Goal: Task Accomplishment & Management: Complete application form

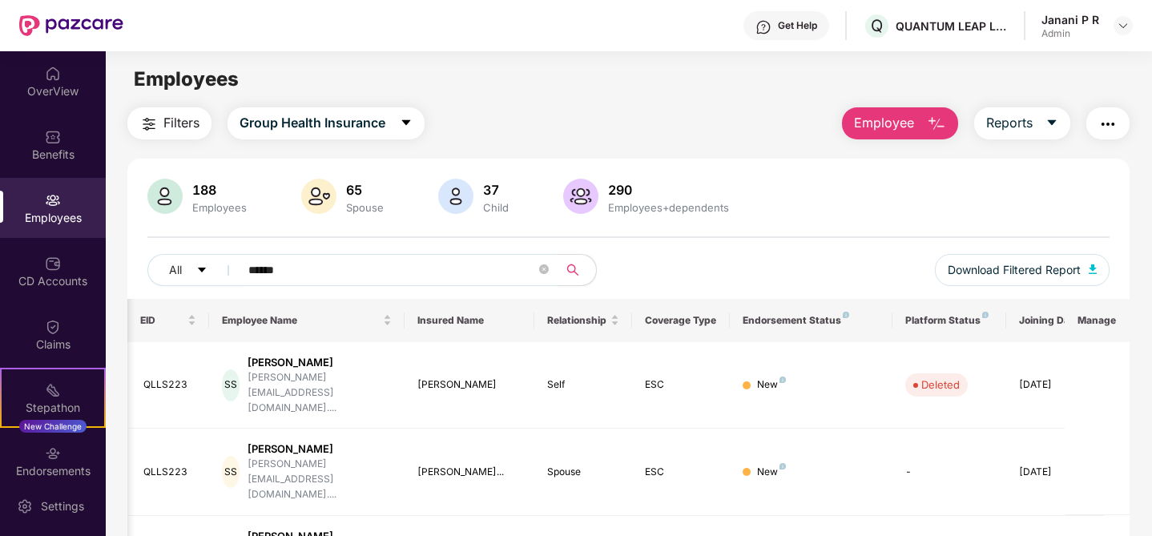
scroll to position [0, 40]
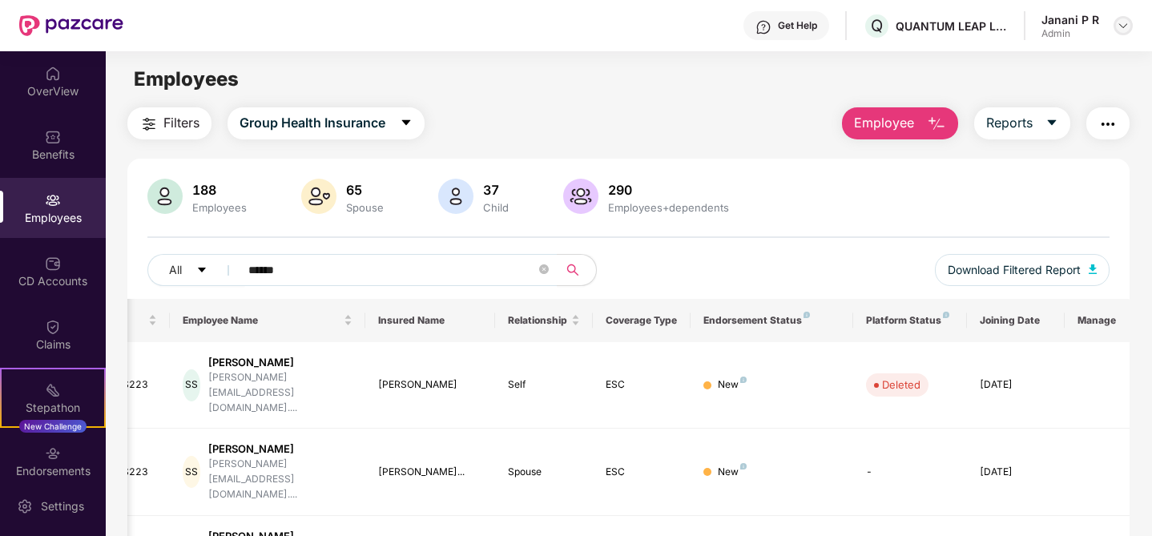
click at [1123, 26] on img at bounding box center [1122, 25] width 13 height 13
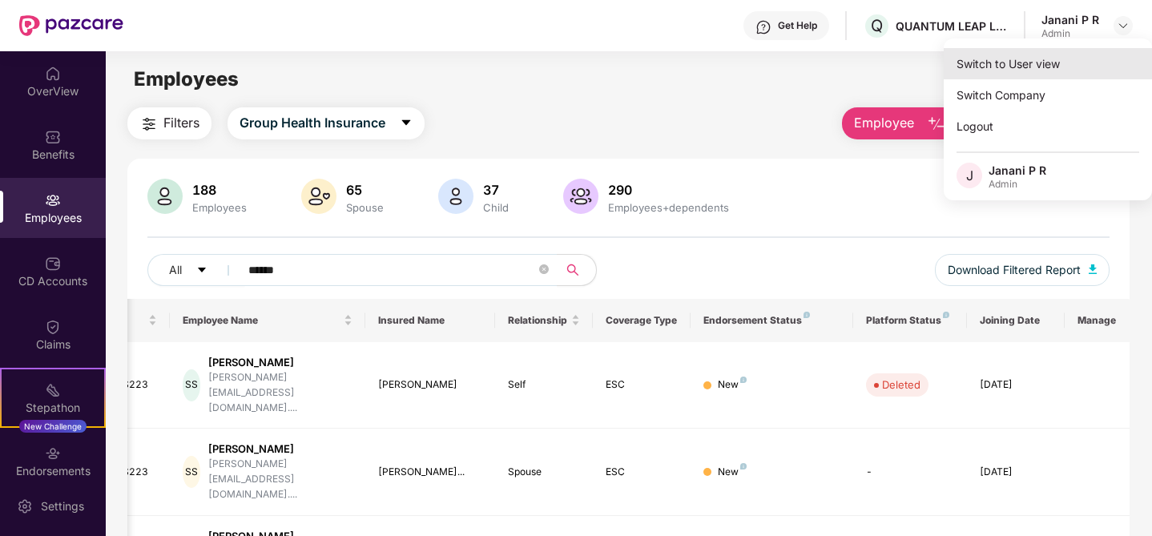
click at [1042, 64] on div "Switch to User view" at bounding box center [1047, 63] width 208 height 31
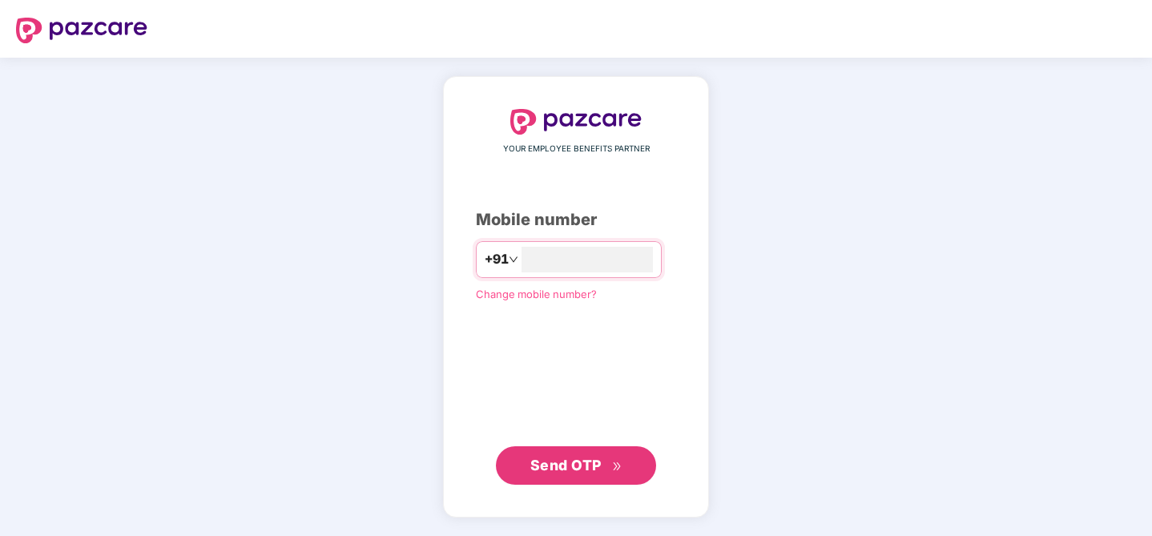
type input "**********"
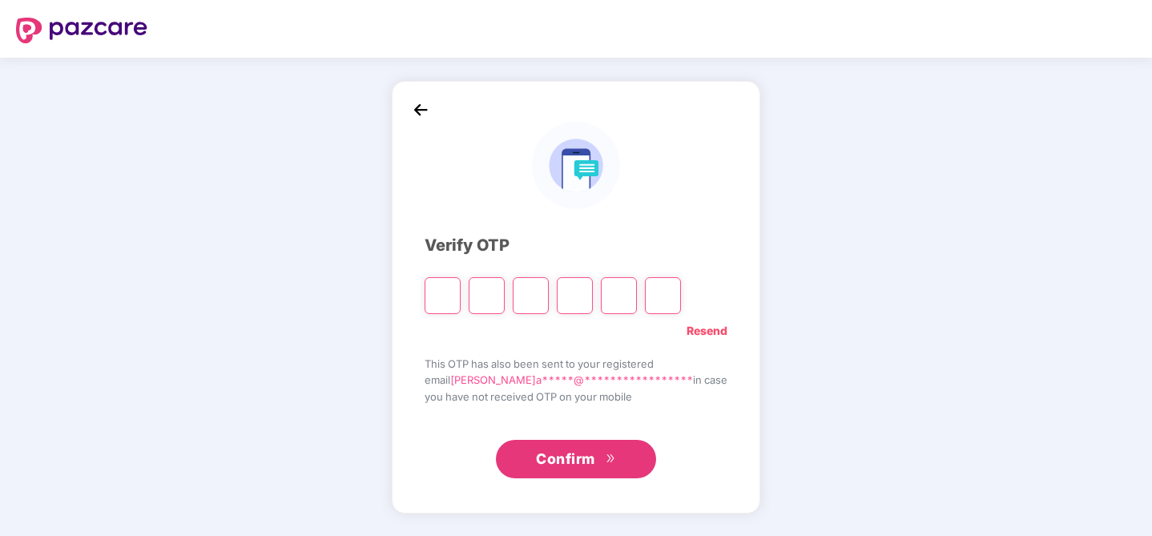
type input "*"
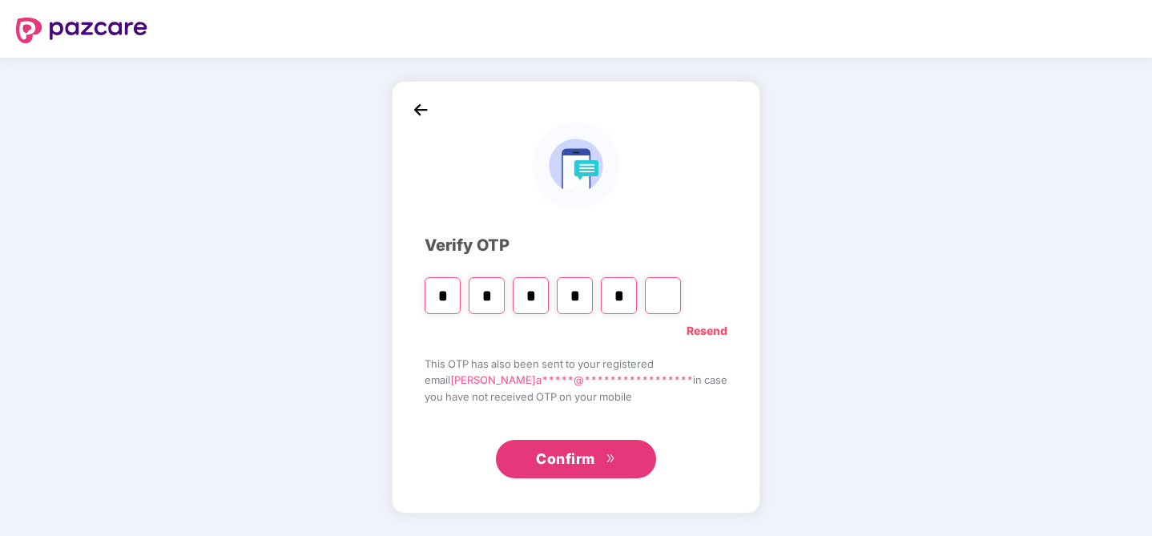
type input "*"
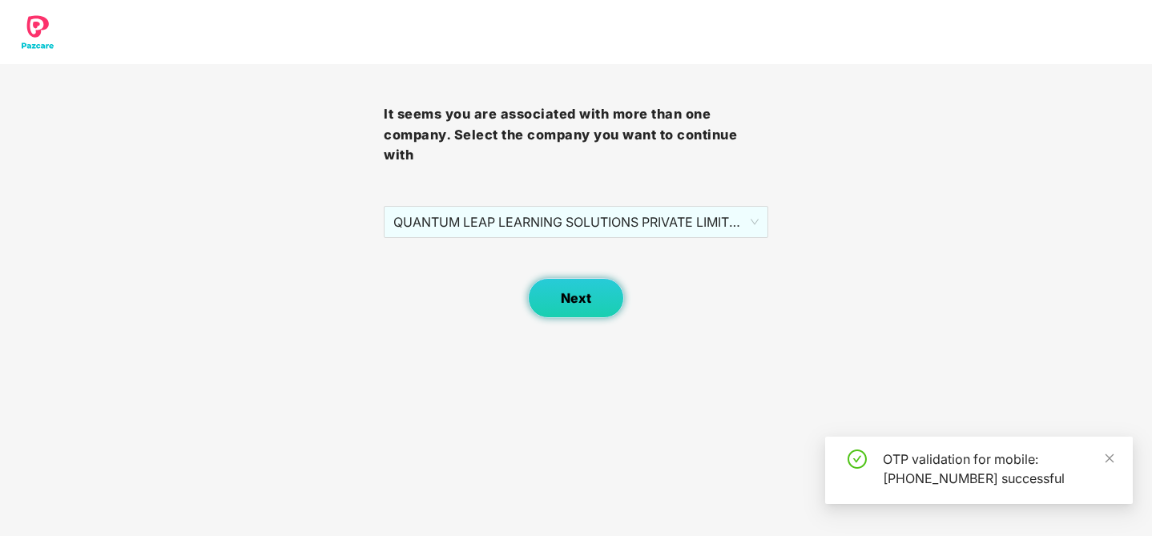
click at [561, 306] on button "Next" at bounding box center [576, 298] width 96 height 40
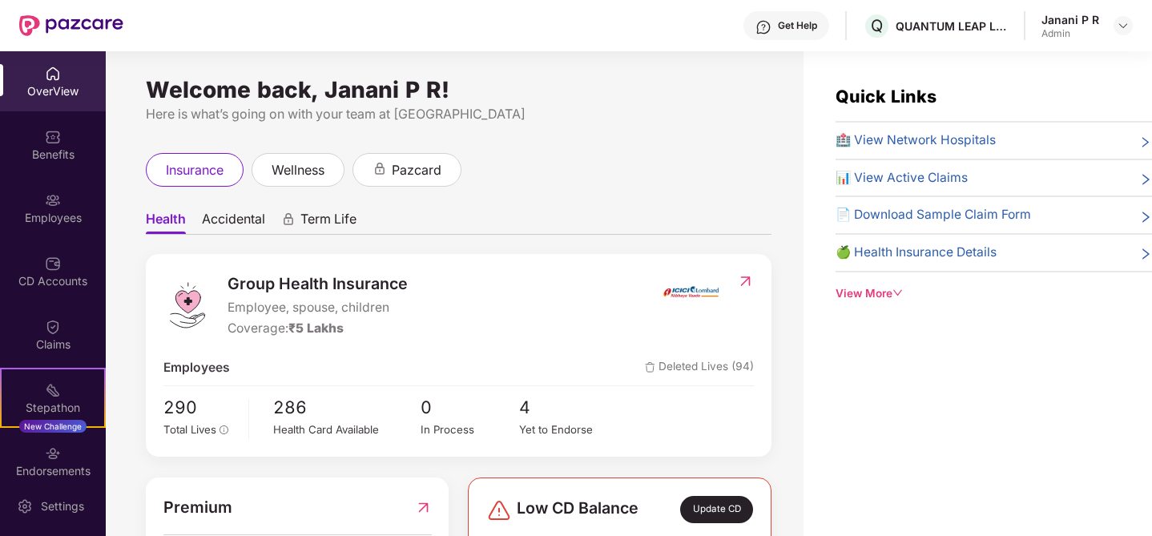
click at [49, 101] on div "OverView" at bounding box center [53, 81] width 106 height 60
click at [35, 78] on div "OverView" at bounding box center [53, 81] width 106 height 60
click at [29, 87] on div "OverView" at bounding box center [53, 91] width 106 height 16
click at [49, 177] on div "OverView Benefits Employees CD Accounts Claims Stepathon New Challenge Endorsem…" at bounding box center [53, 263] width 106 height 424
click at [51, 162] on div "Benefits" at bounding box center [53, 145] width 106 height 60
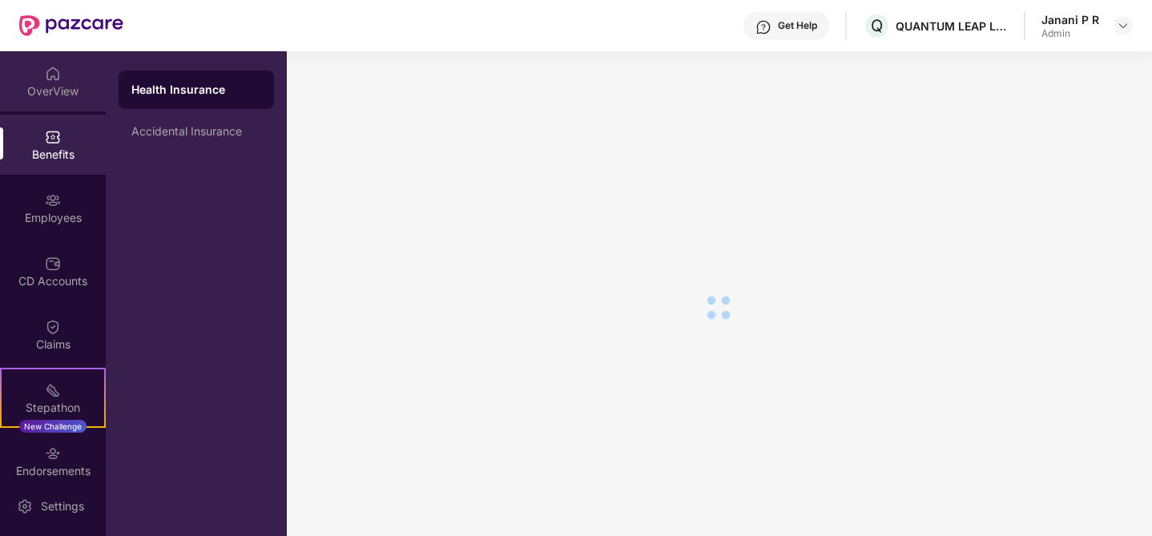
click at [57, 79] on img at bounding box center [53, 74] width 16 height 16
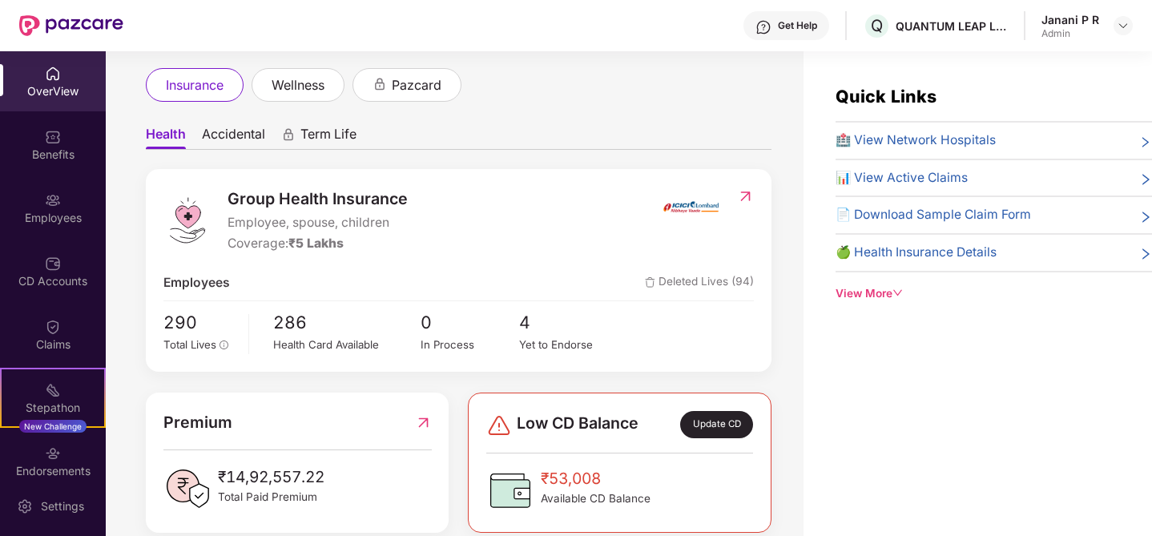
scroll to position [52, 0]
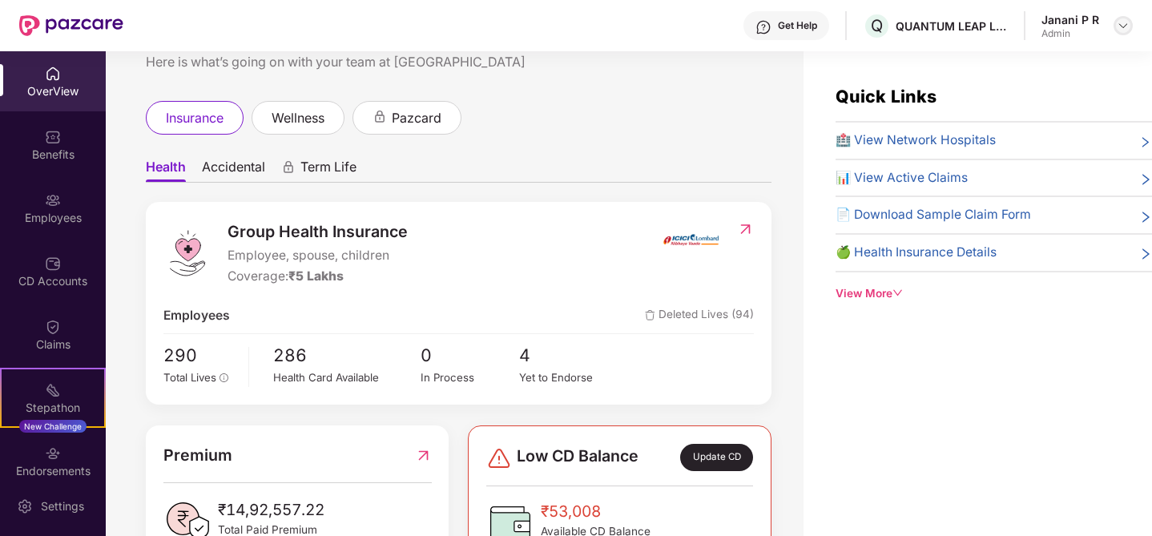
click at [1121, 30] on img at bounding box center [1122, 25] width 13 height 13
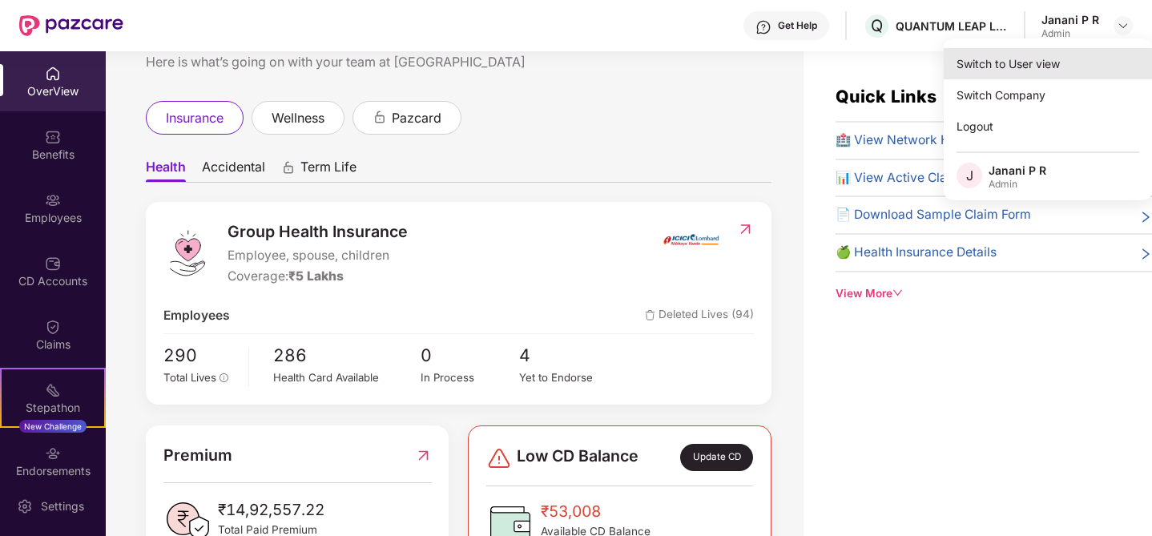
click at [1048, 60] on div "Switch to User view" at bounding box center [1047, 63] width 208 height 31
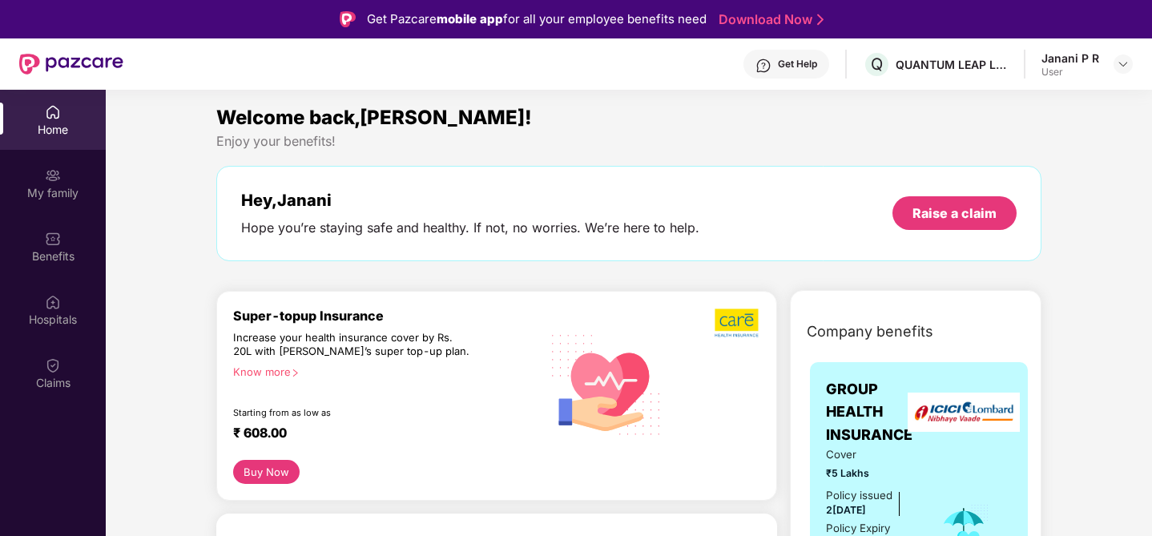
click at [794, 62] on div "Get Help" at bounding box center [797, 64] width 39 height 13
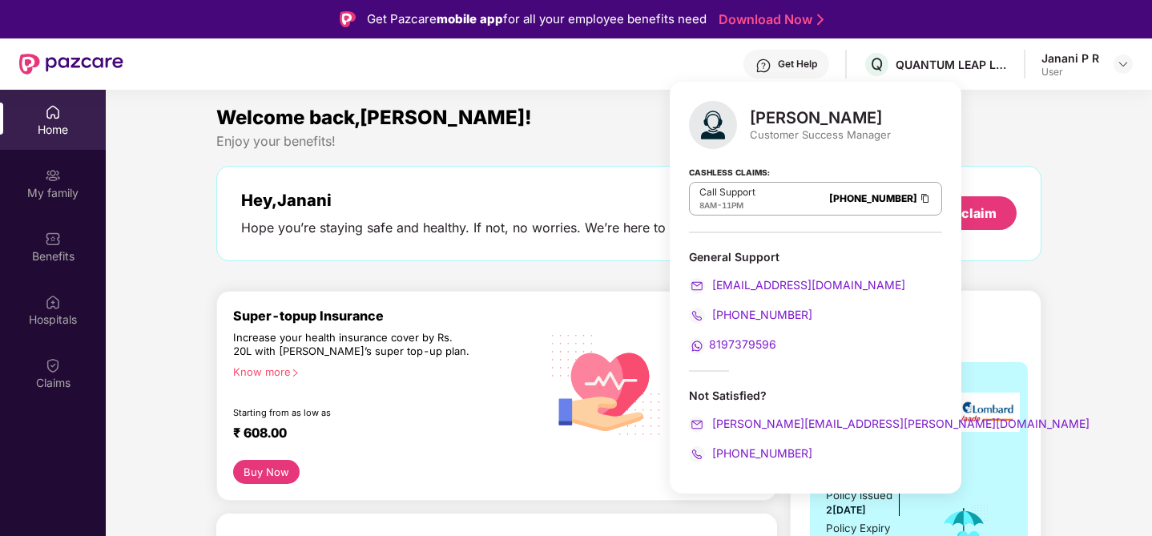
click at [625, 135] on div "Enjoy your benefits!" at bounding box center [629, 141] width 826 height 17
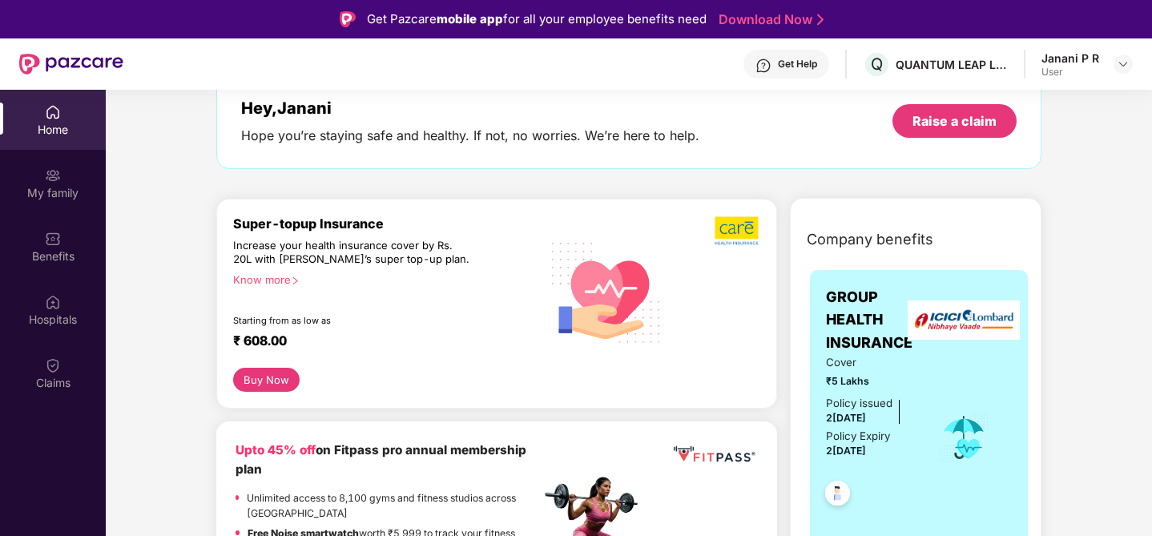
scroll to position [94, 0]
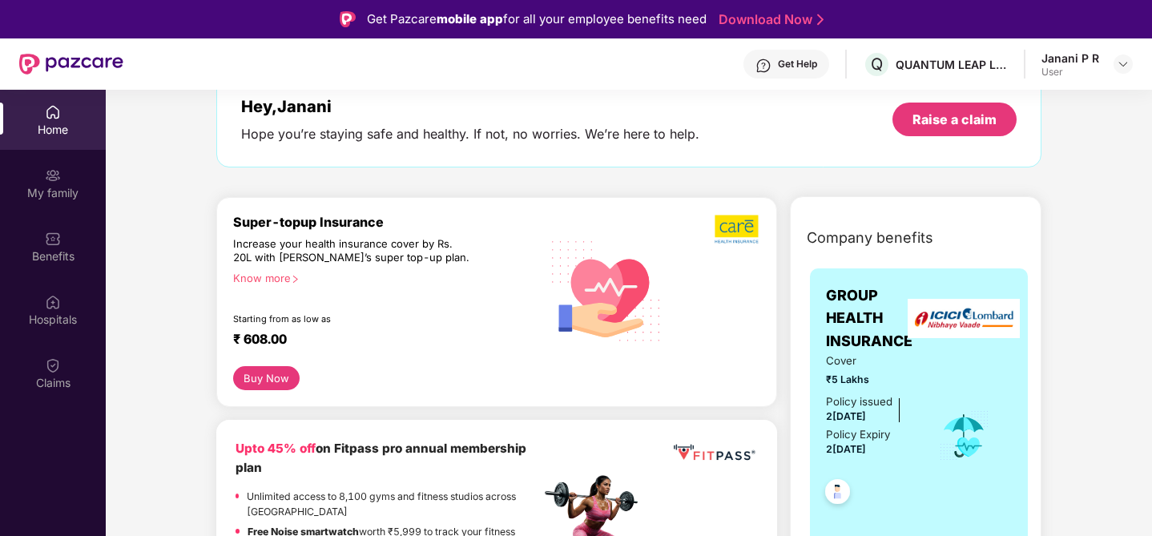
click at [274, 376] on button "Buy Now" at bounding box center [266, 378] width 66 height 24
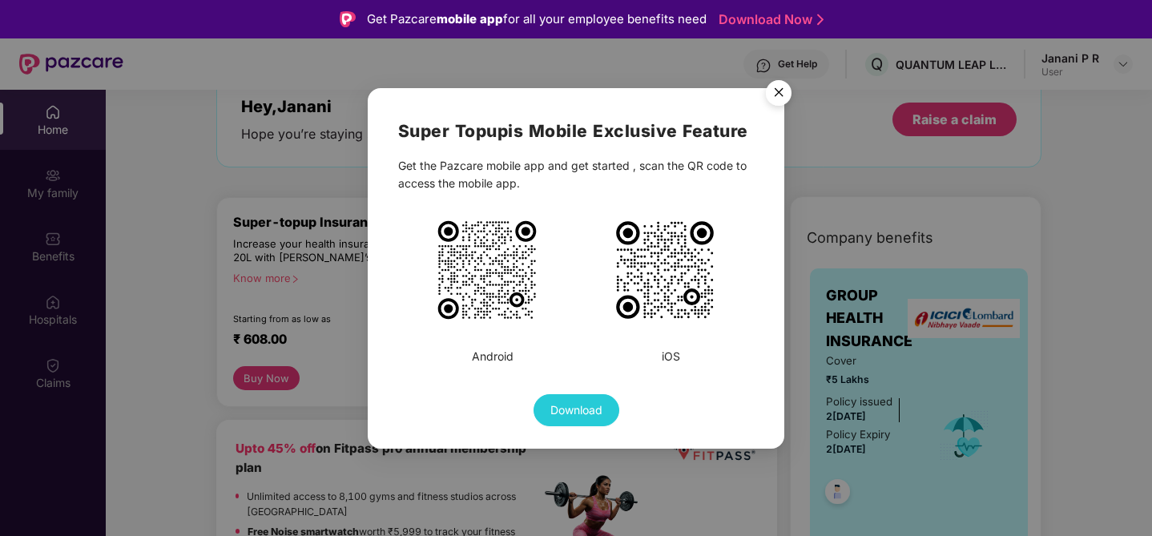
click at [782, 87] on img "Close" at bounding box center [778, 95] width 45 height 45
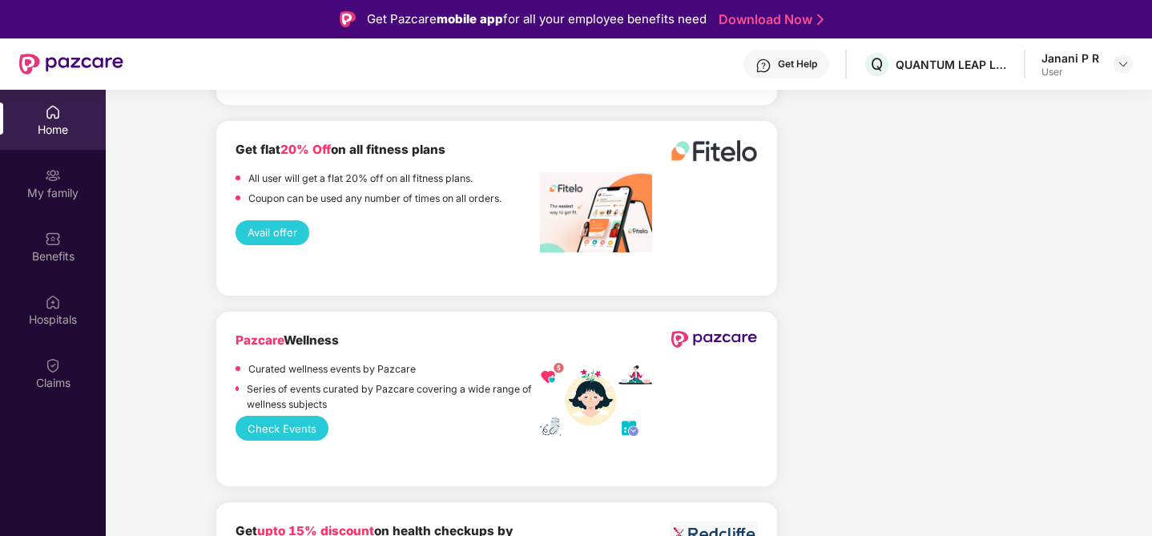
scroll to position [2786, 0]
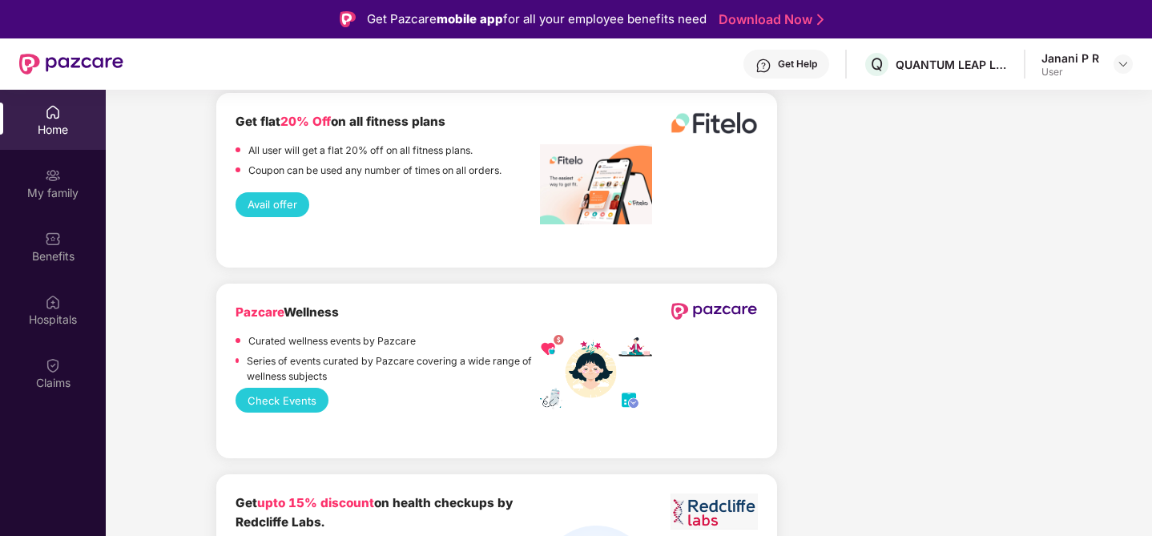
click at [298, 396] on button "Check Events" at bounding box center [281, 400] width 93 height 25
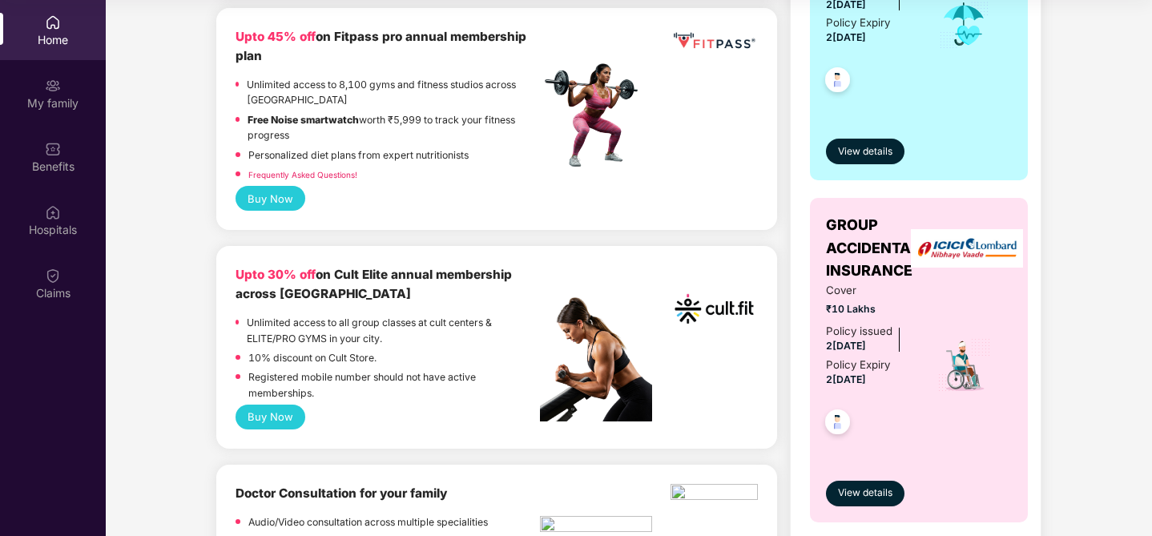
scroll to position [404, 0]
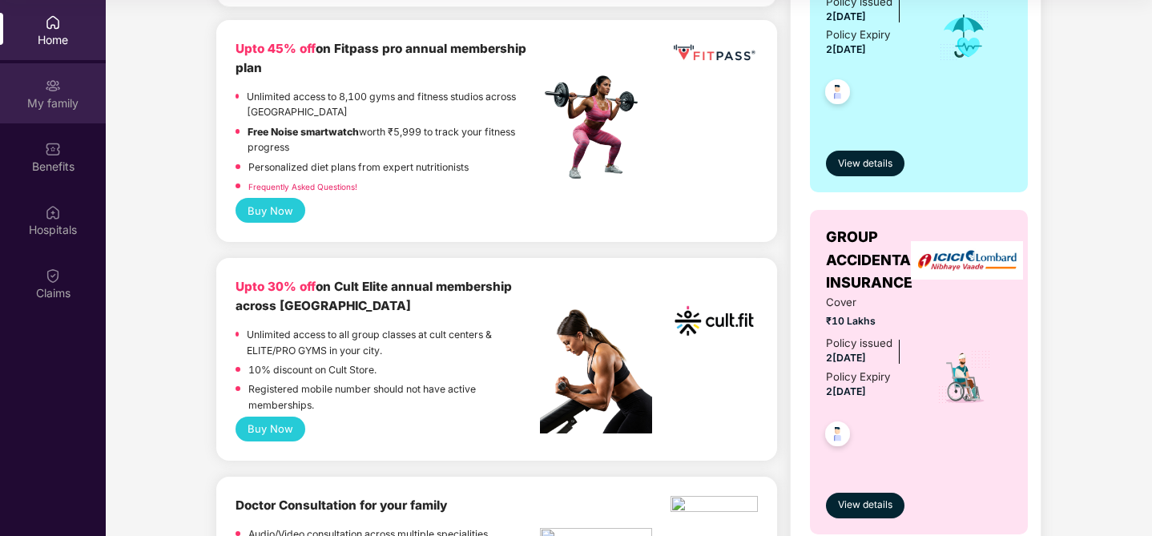
click at [42, 98] on div "My family" at bounding box center [53, 103] width 106 height 16
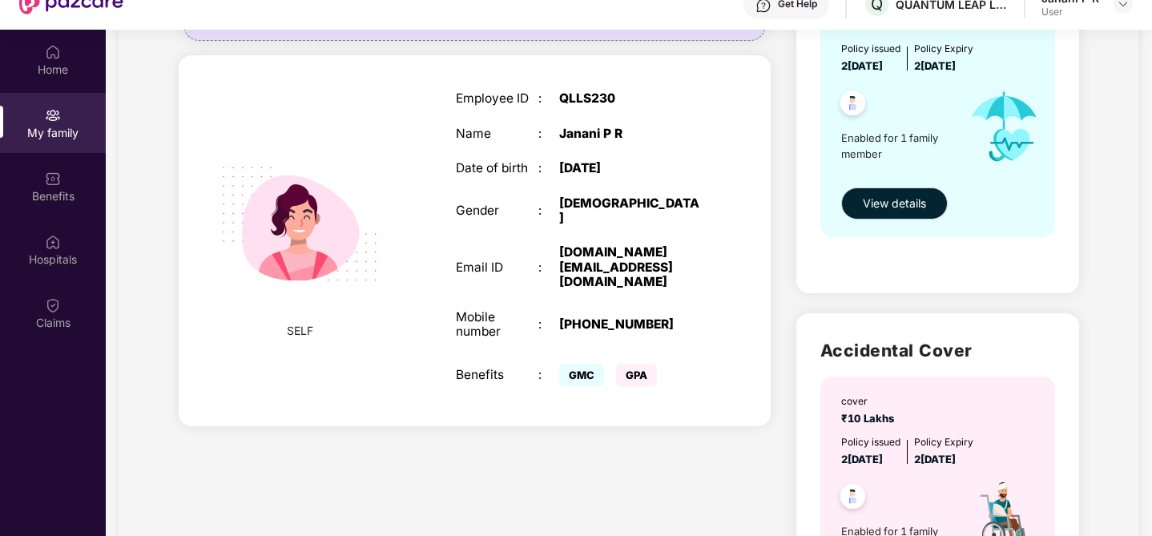
scroll to position [226, 0]
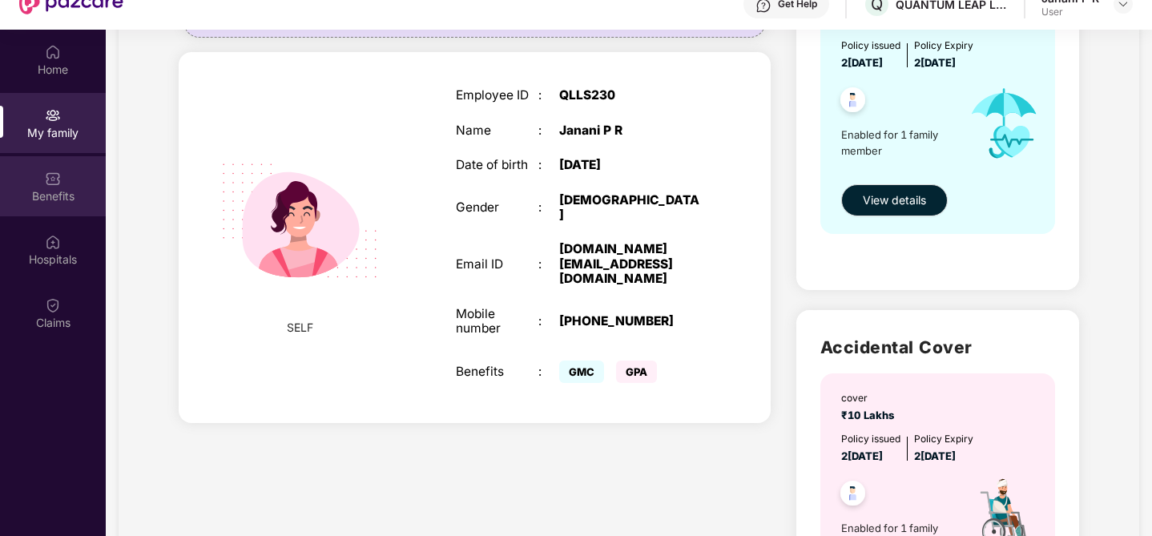
click at [37, 193] on div "Benefits" at bounding box center [53, 196] width 106 height 16
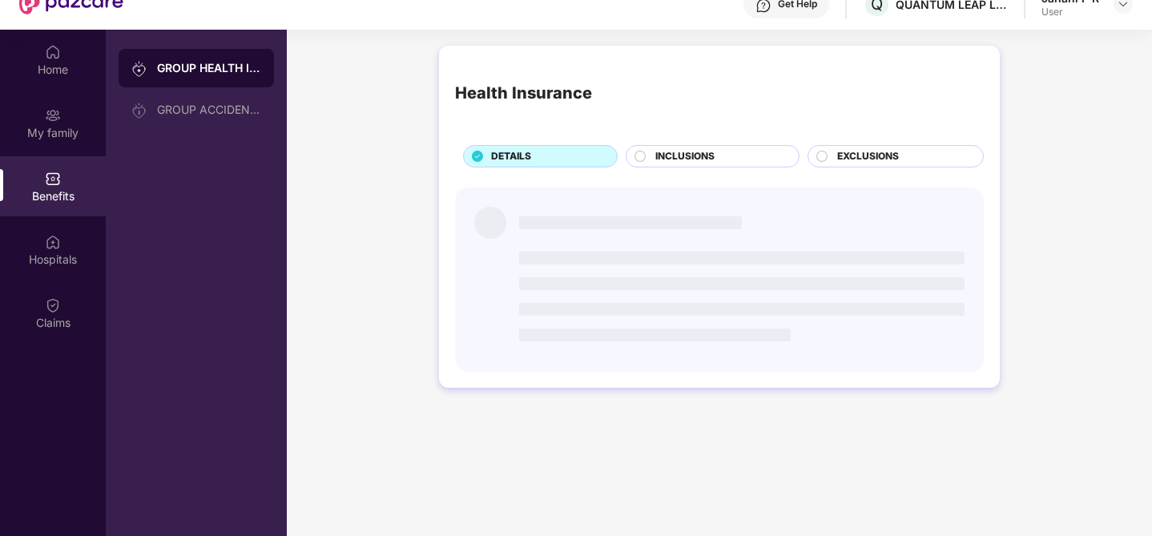
scroll to position [0, 0]
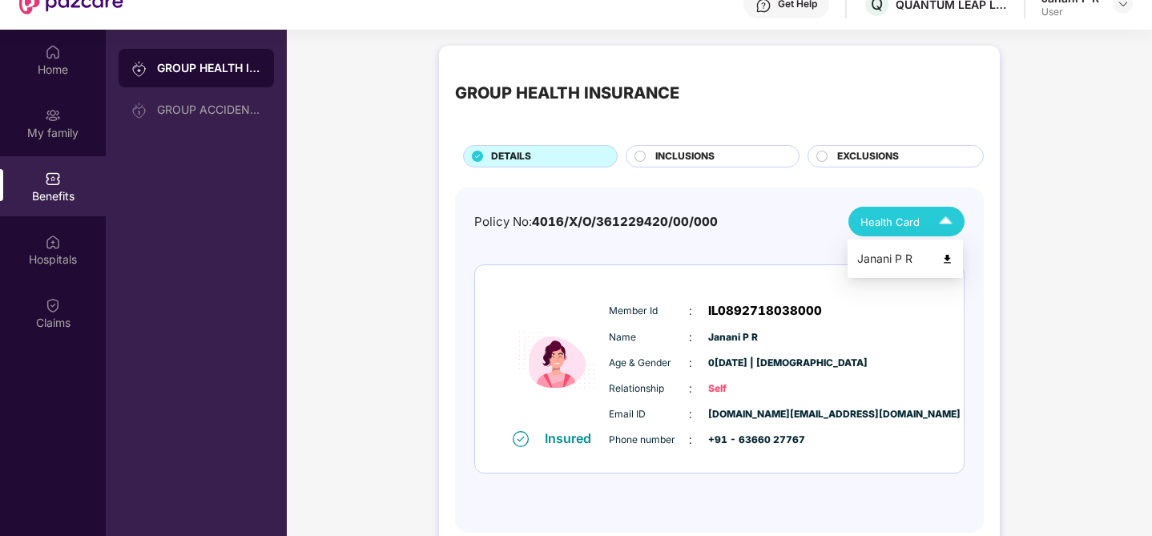
click at [948, 219] on img at bounding box center [945, 221] width 28 height 28
click at [937, 227] on img at bounding box center [945, 221] width 28 height 28
click at [1005, 249] on div "GROUP HEALTH INSURANCE DETAILS INCLUSIONS EXCLUSIONS Policy No: 4016/X/O/361229…" at bounding box center [719, 305] width 865 height 535
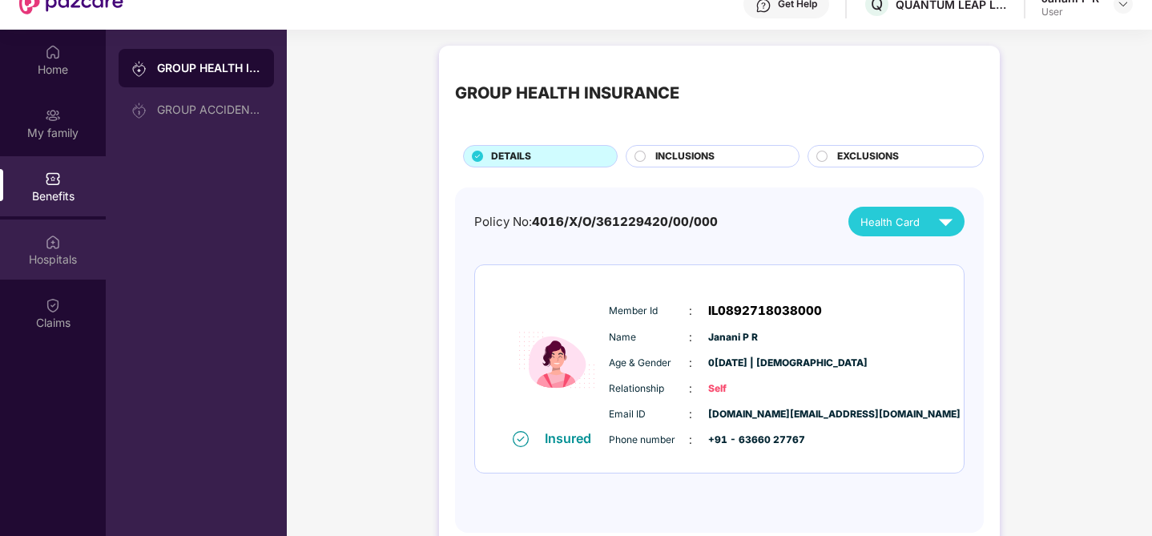
click at [45, 250] on div "Hospitals" at bounding box center [53, 249] width 106 height 60
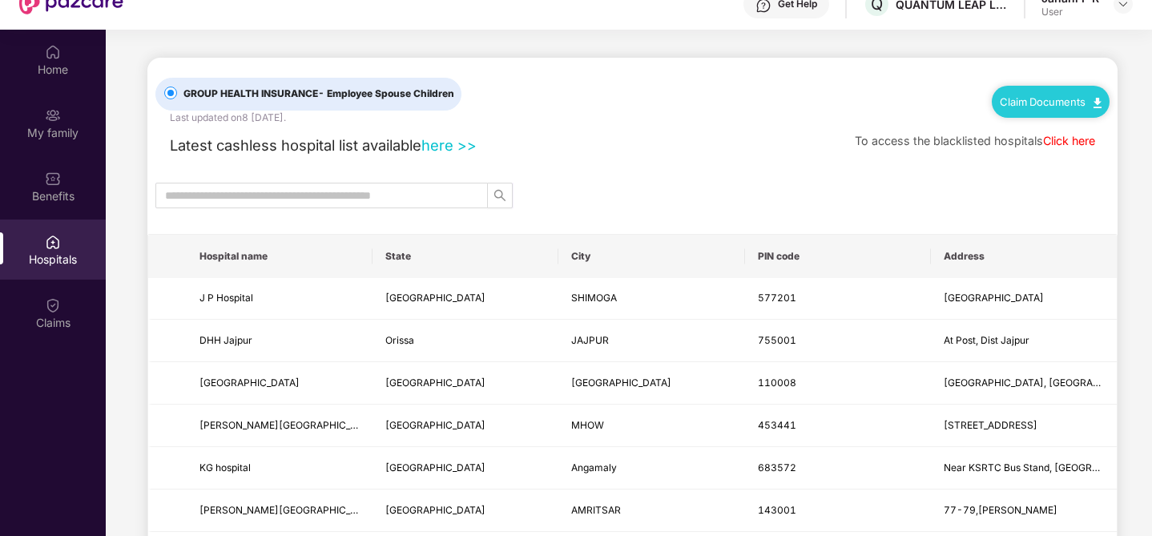
click at [1073, 141] on link "Click here" at bounding box center [1069, 141] width 52 height 14
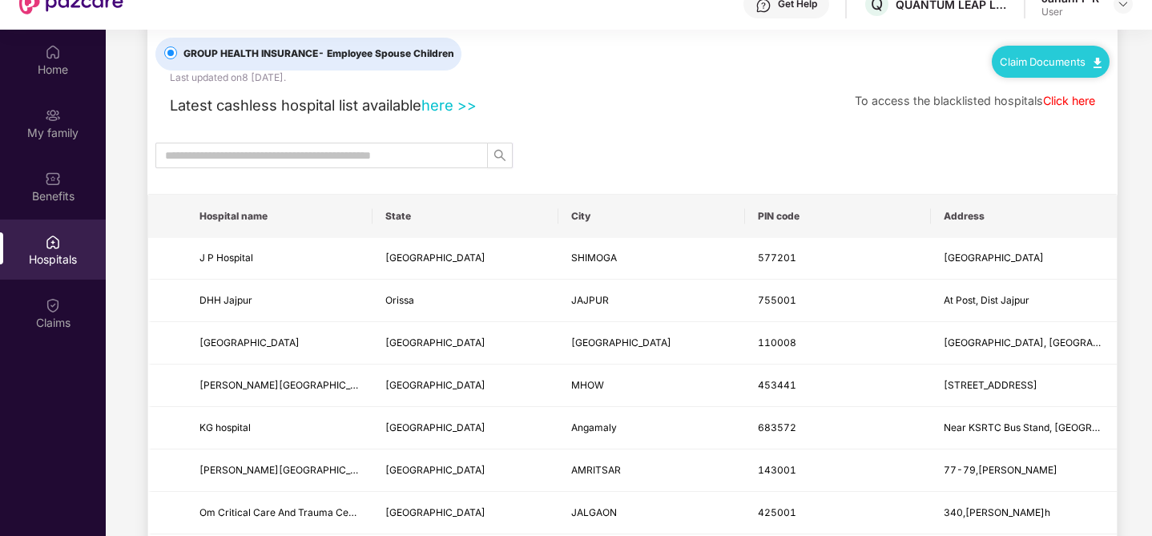
scroll to position [48, 0]
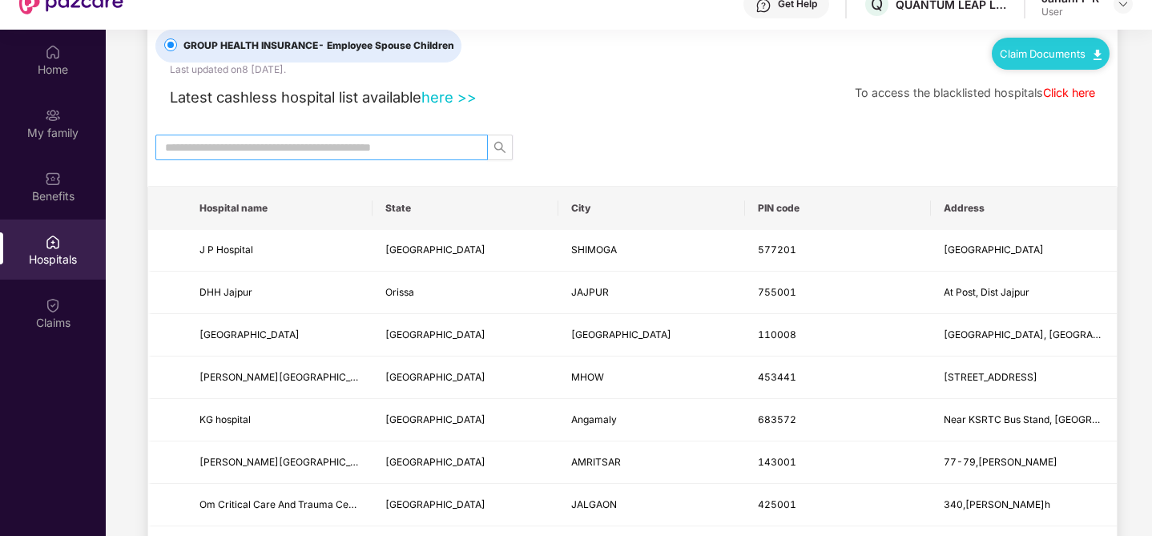
click at [369, 145] on input "text" at bounding box center [315, 148] width 300 height 18
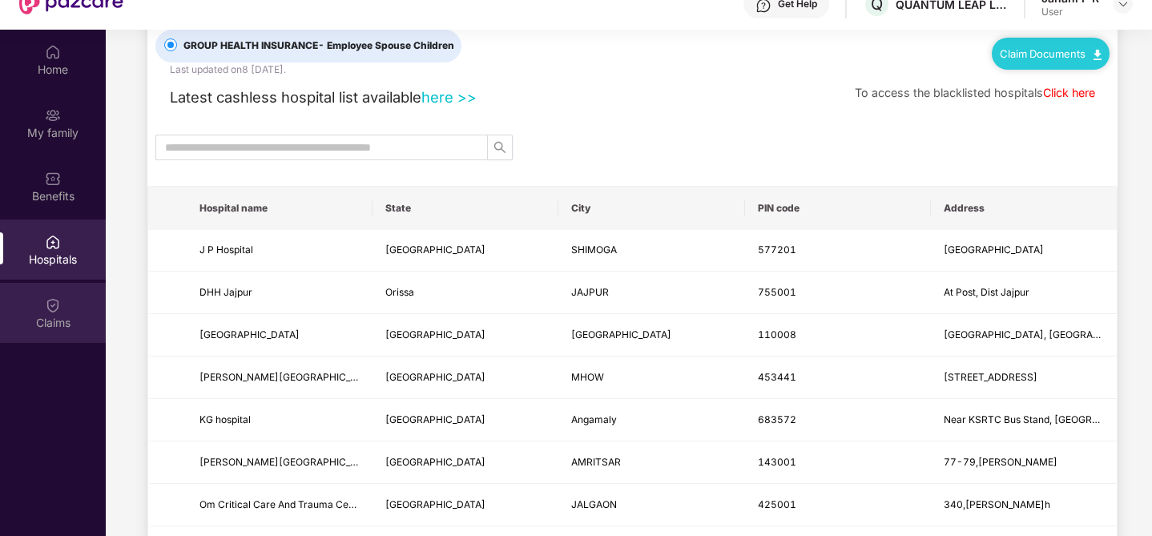
click at [42, 315] on div "Claims" at bounding box center [53, 323] width 106 height 16
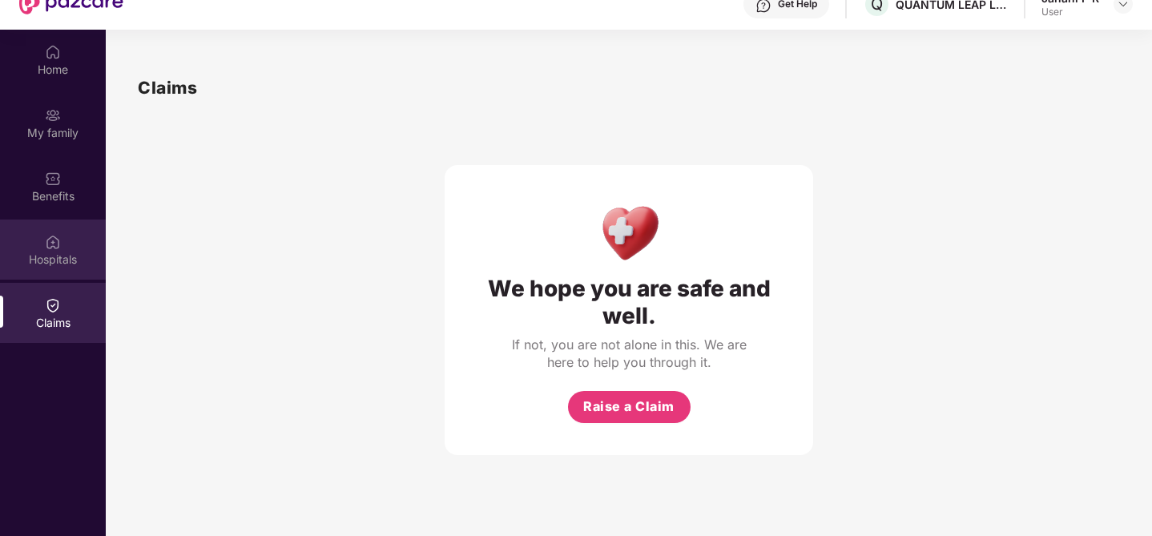
click at [57, 251] on div "Hospitals" at bounding box center [53, 259] width 106 height 16
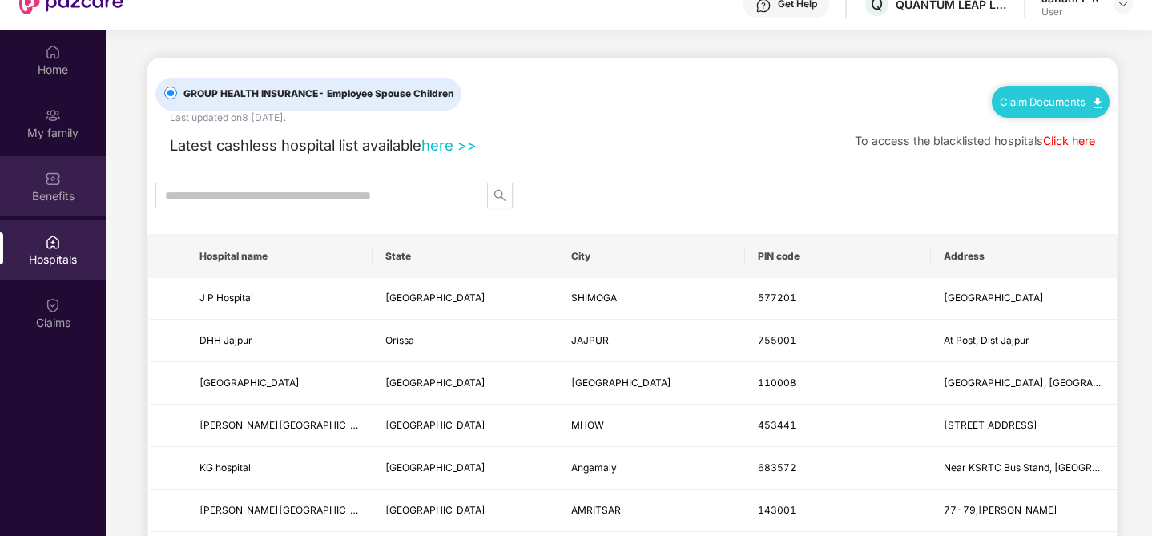
click at [46, 181] on img at bounding box center [53, 179] width 16 height 16
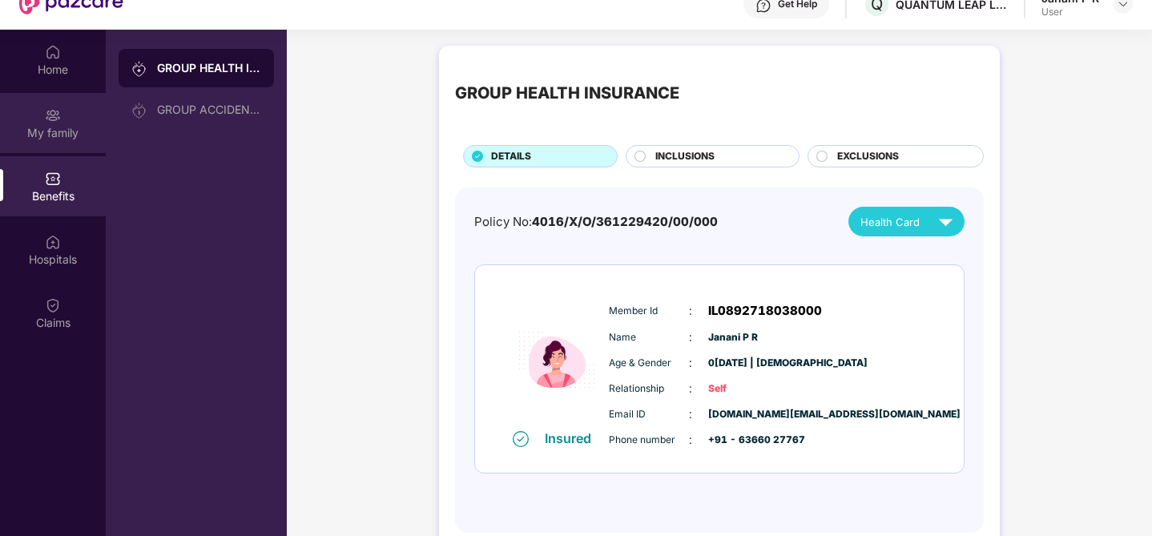
click at [55, 135] on div "My family" at bounding box center [53, 133] width 106 height 16
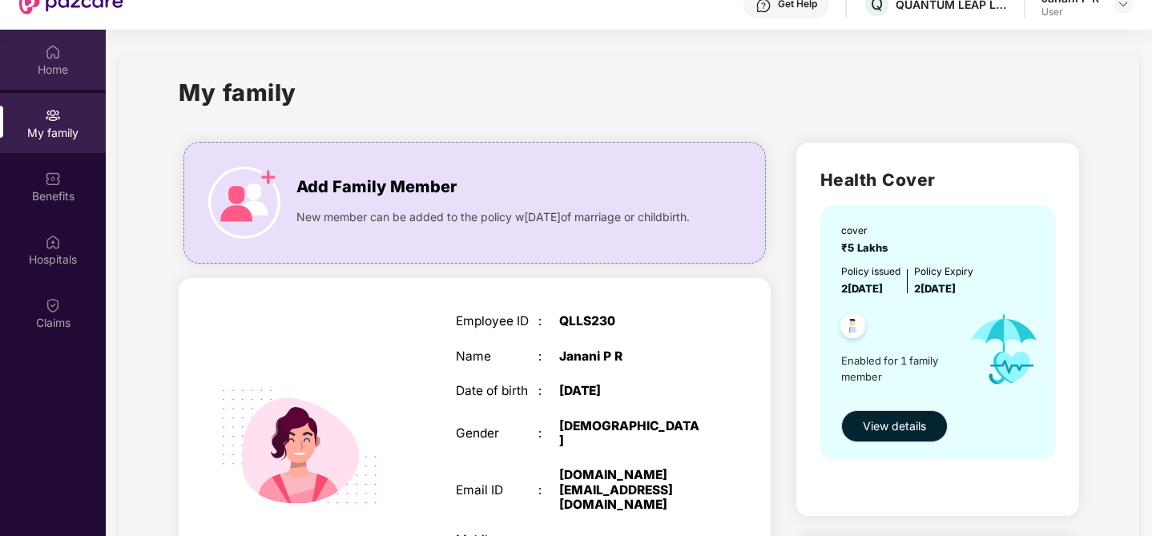
click at [70, 55] on div "Home" at bounding box center [53, 60] width 106 height 60
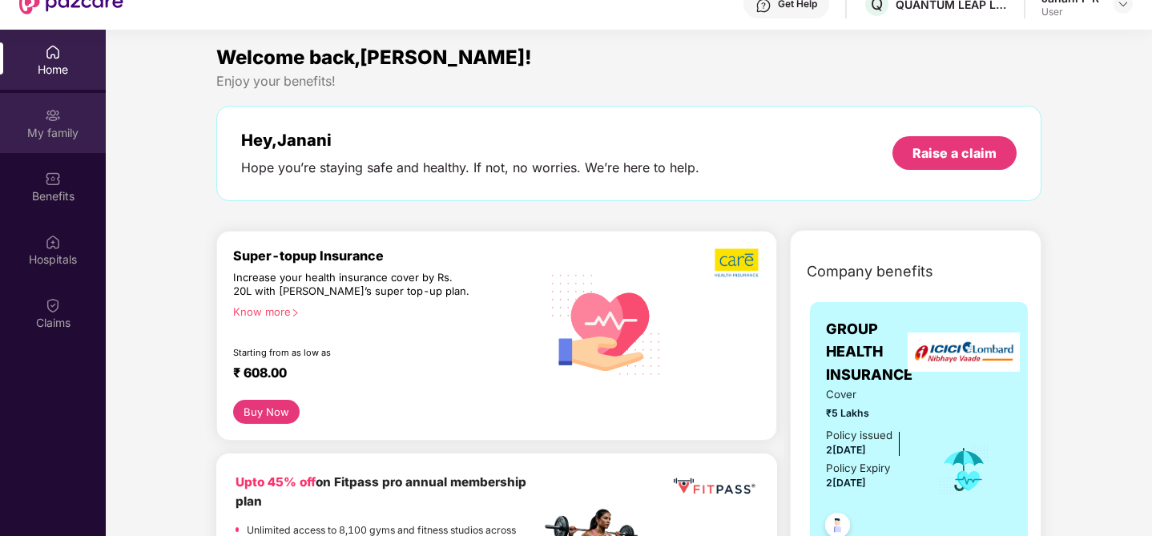
click at [59, 122] on img at bounding box center [53, 115] width 16 height 16
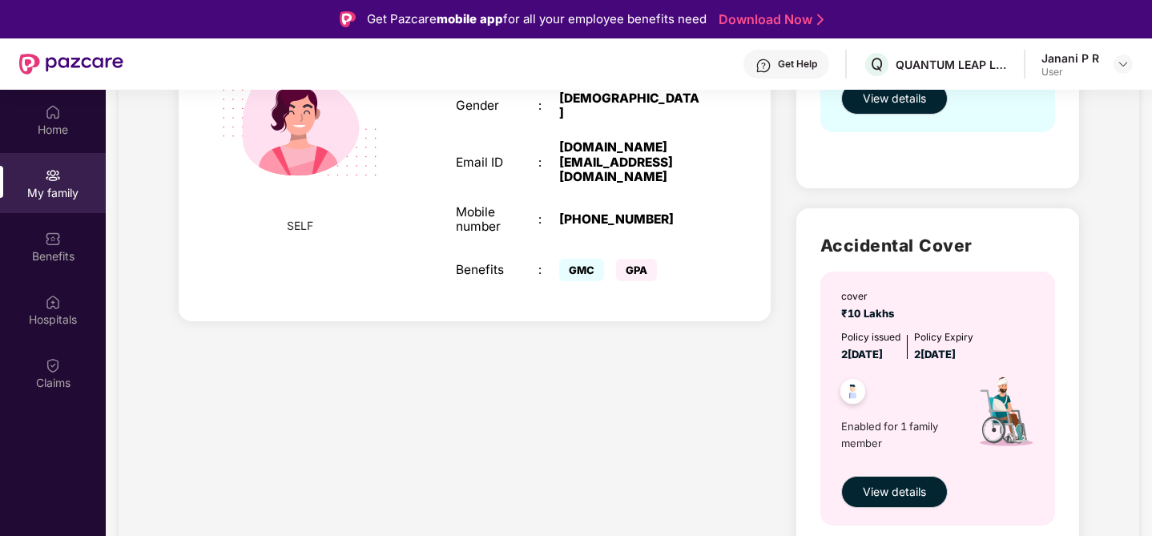
scroll to position [386, 0]
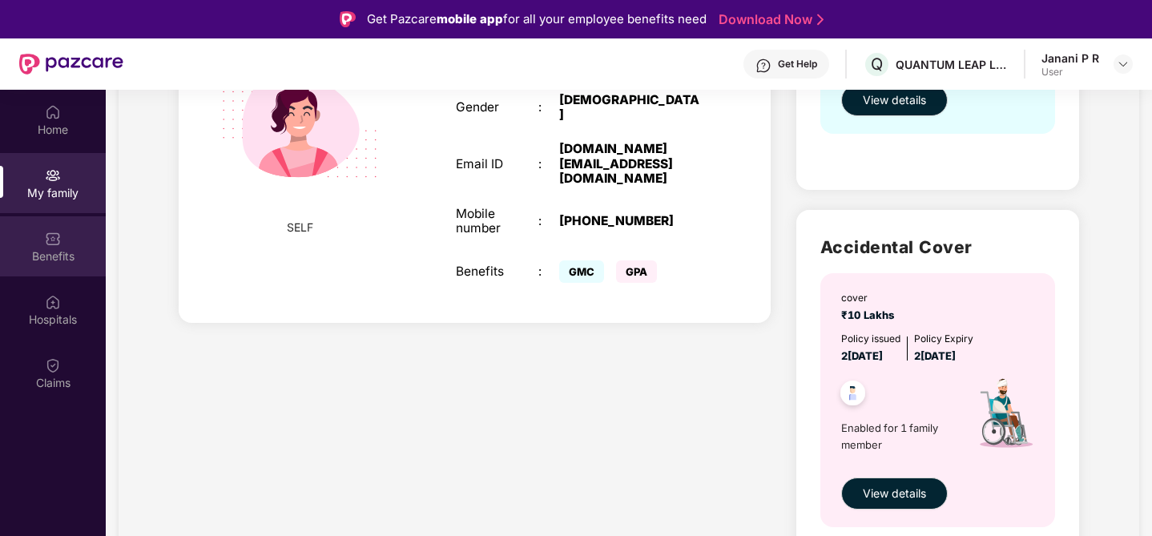
click at [22, 255] on div "Benefits" at bounding box center [53, 256] width 106 height 16
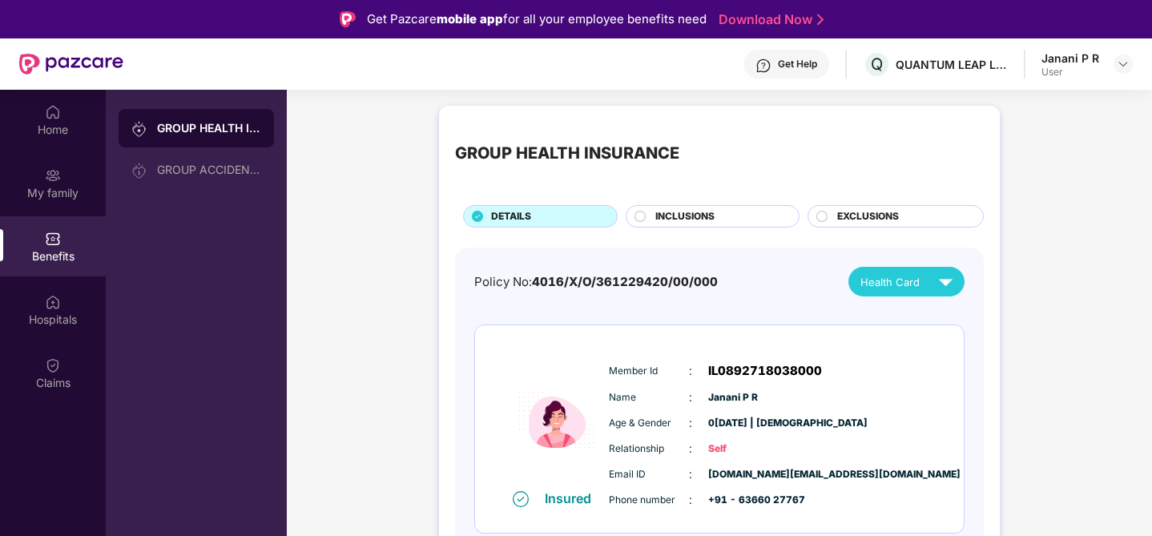
scroll to position [7, 0]
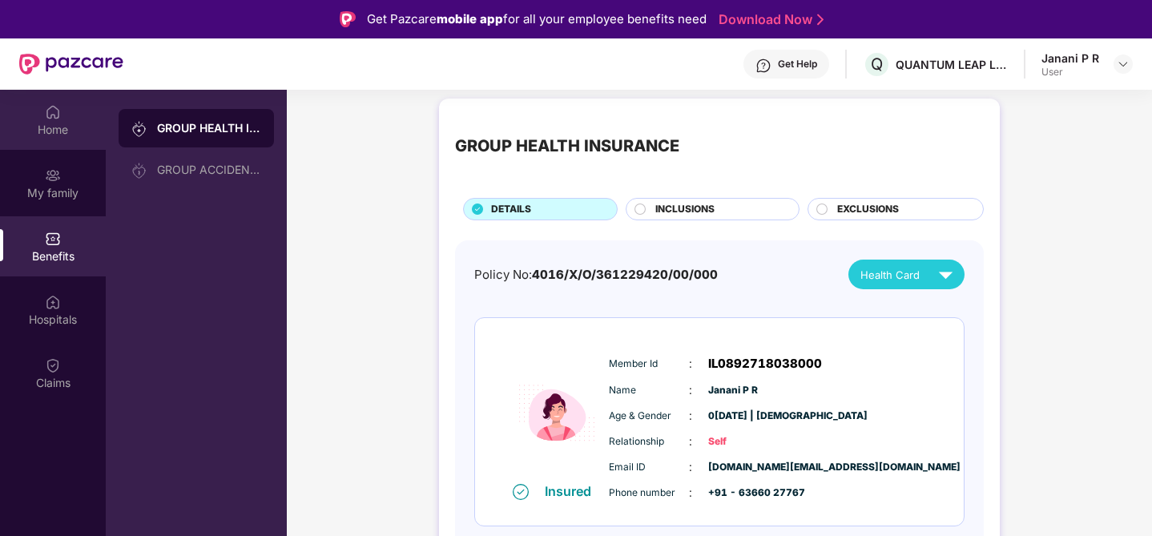
click at [47, 108] on img at bounding box center [53, 112] width 16 height 16
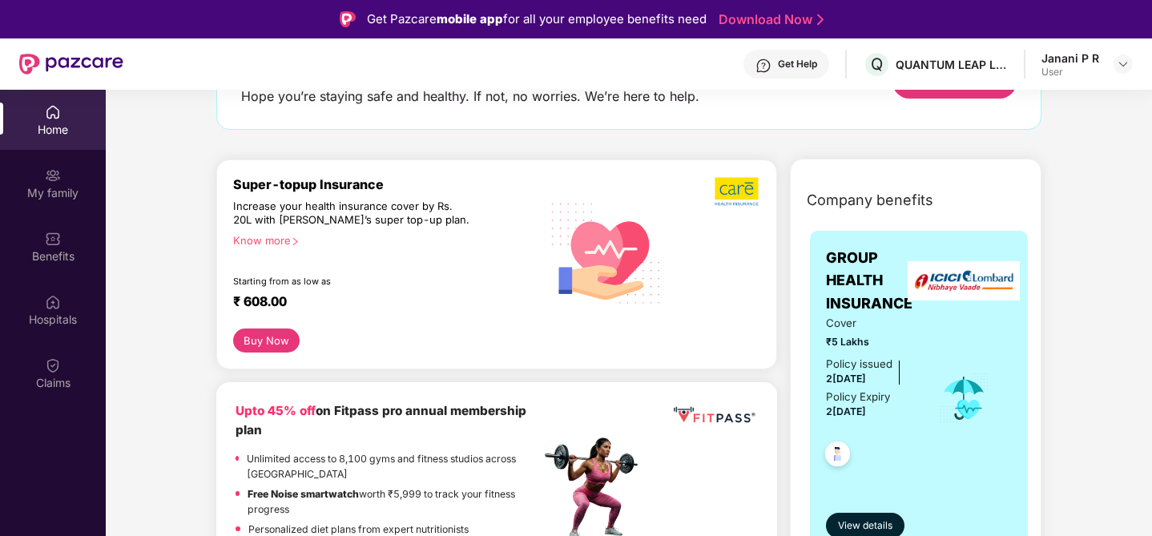
scroll to position [132, 0]
click at [862, 513] on button "View details" at bounding box center [865, 525] width 78 height 26
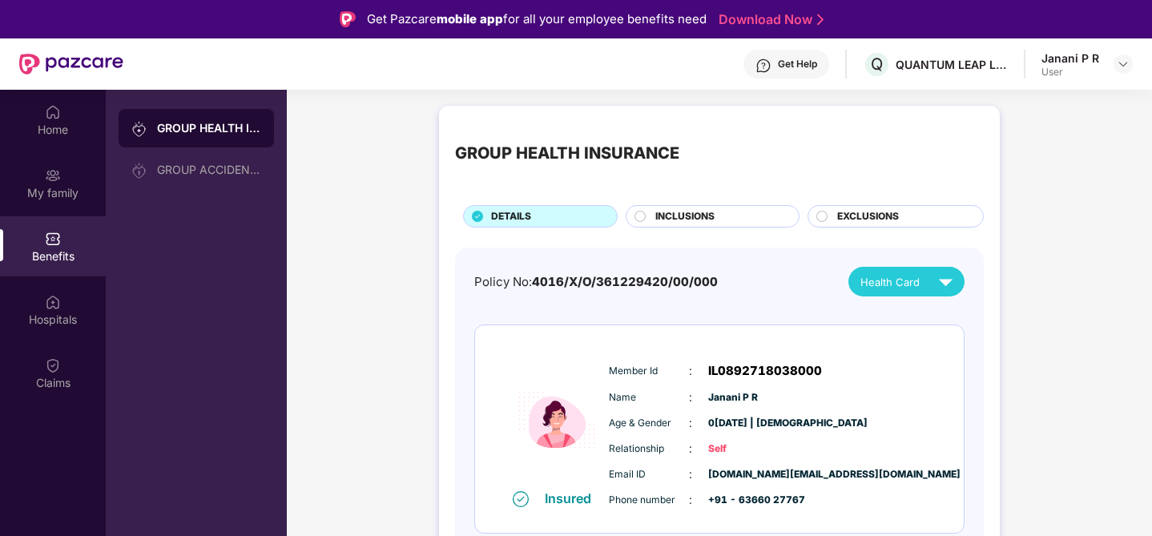
scroll to position [7, 0]
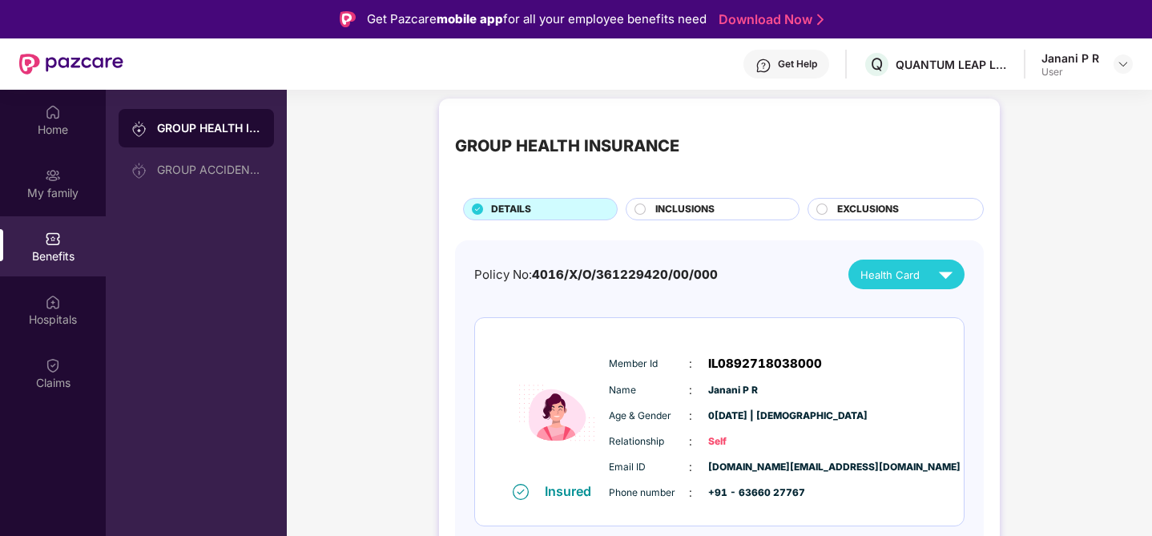
click at [709, 215] on span "INCLUSIONS" at bounding box center [684, 209] width 59 height 15
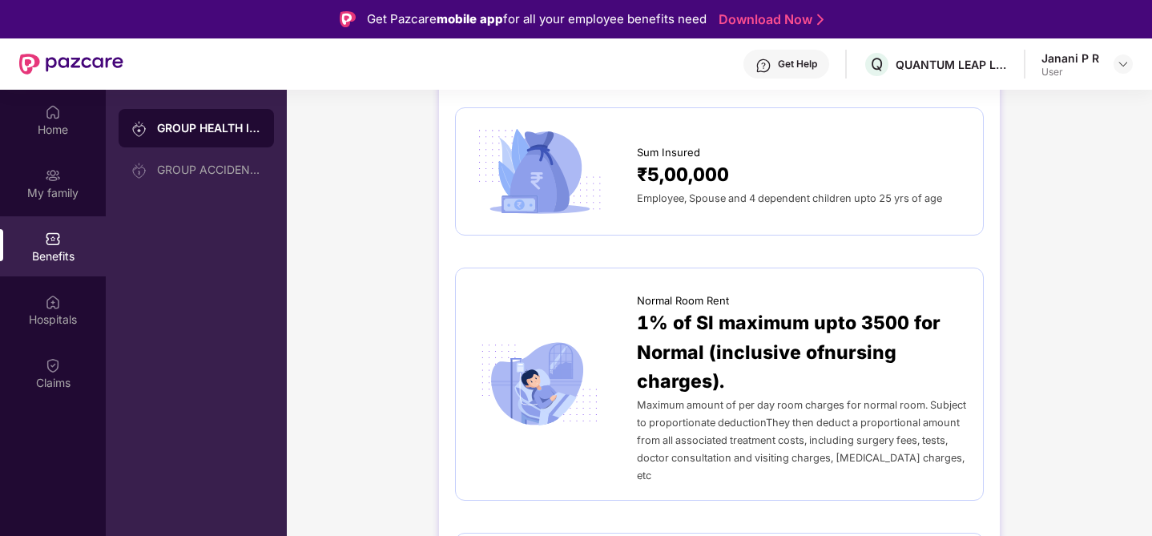
scroll to position [0, 0]
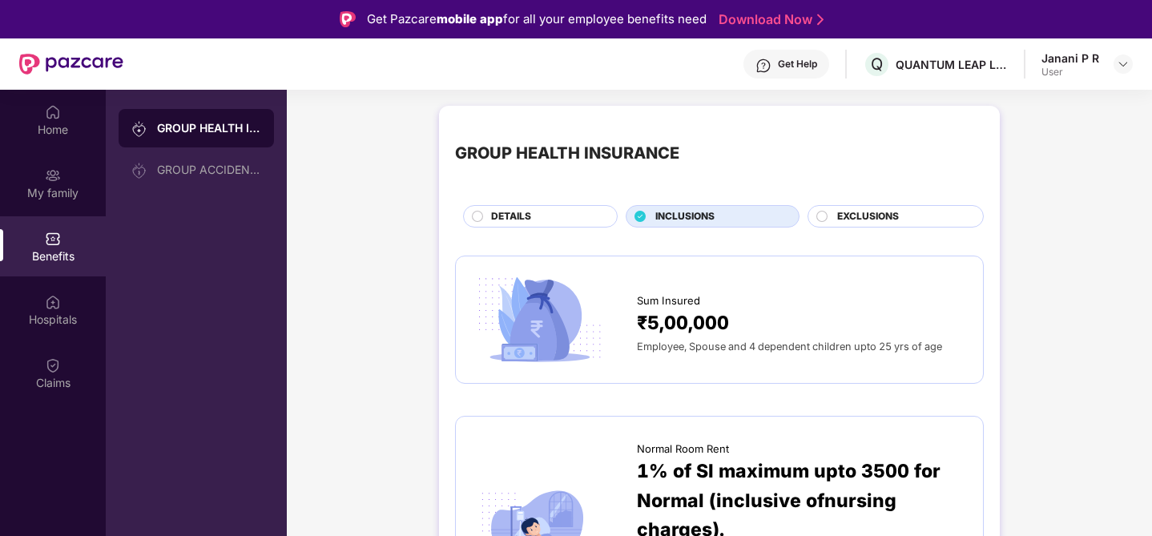
click at [900, 212] on div "EXCLUSIONS" at bounding box center [902, 218] width 146 height 18
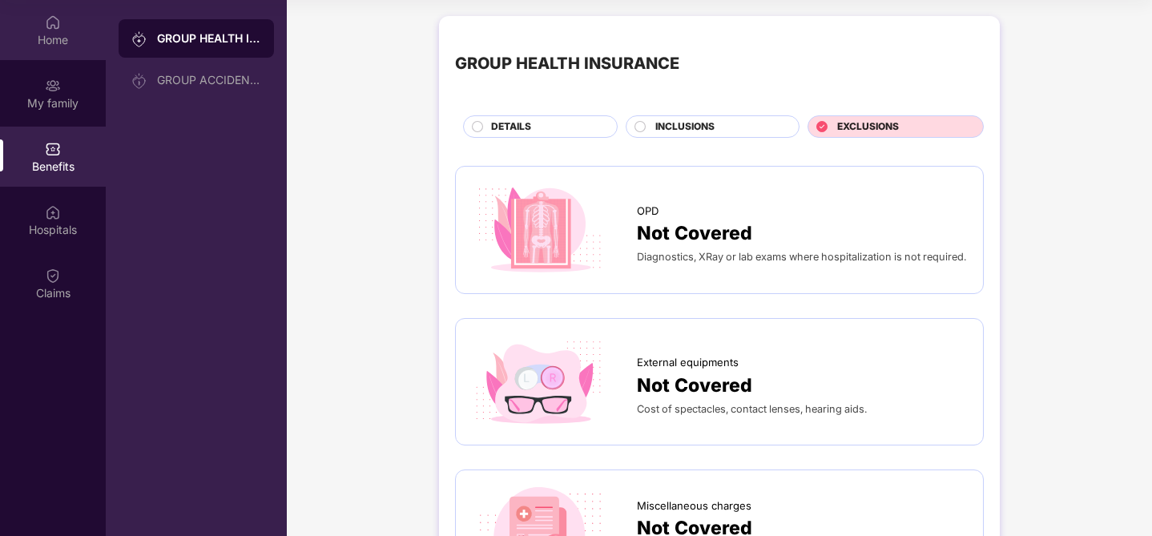
click at [52, 27] on img at bounding box center [53, 22] width 16 height 16
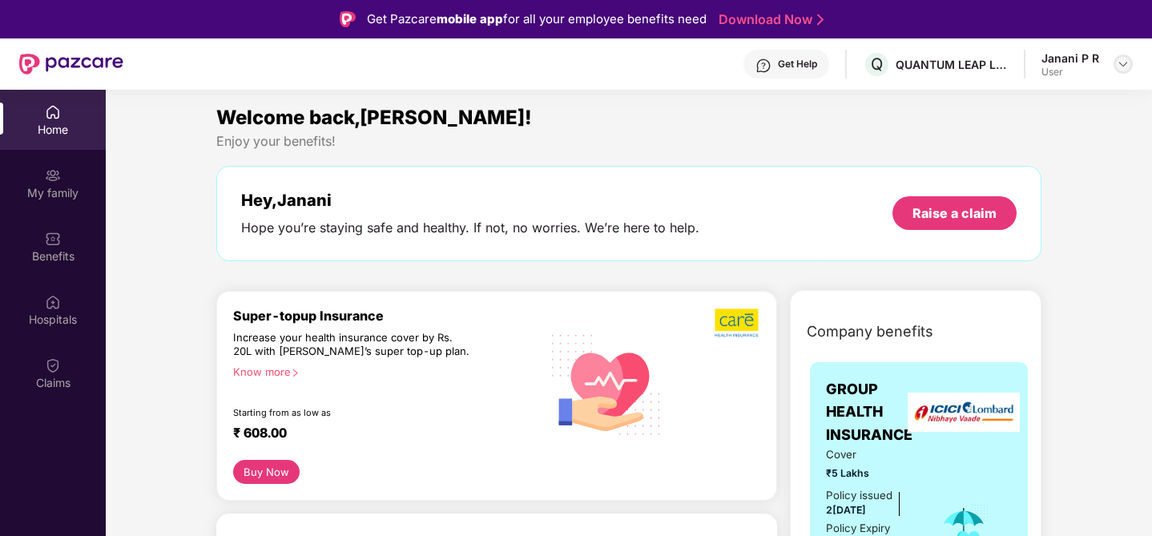
click at [1117, 64] on img at bounding box center [1122, 64] width 13 height 13
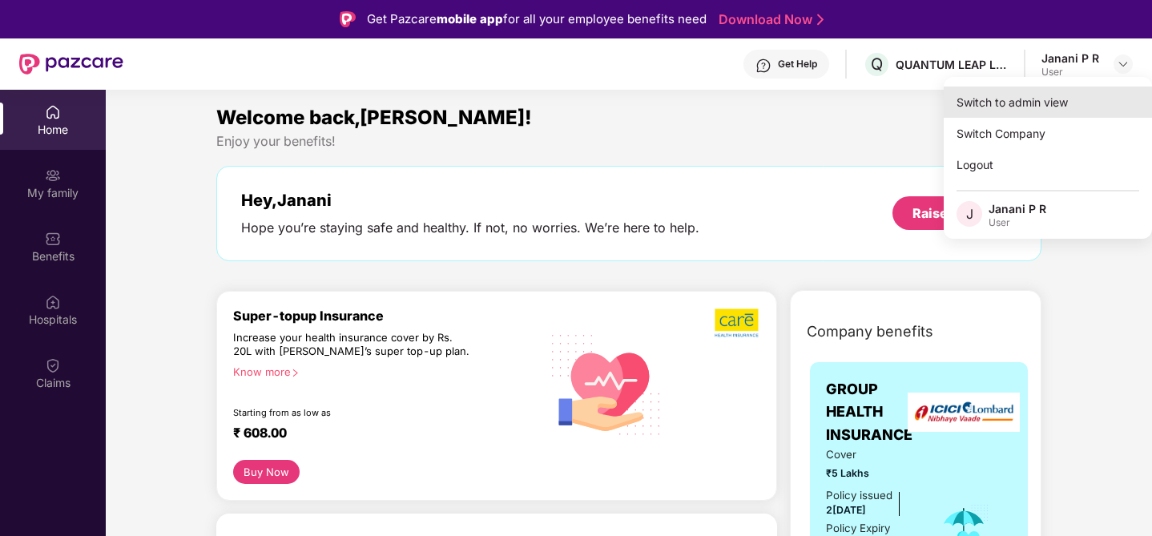
click at [1022, 106] on div "Switch to admin view" at bounding box center [1047, 101] width 208 height 31
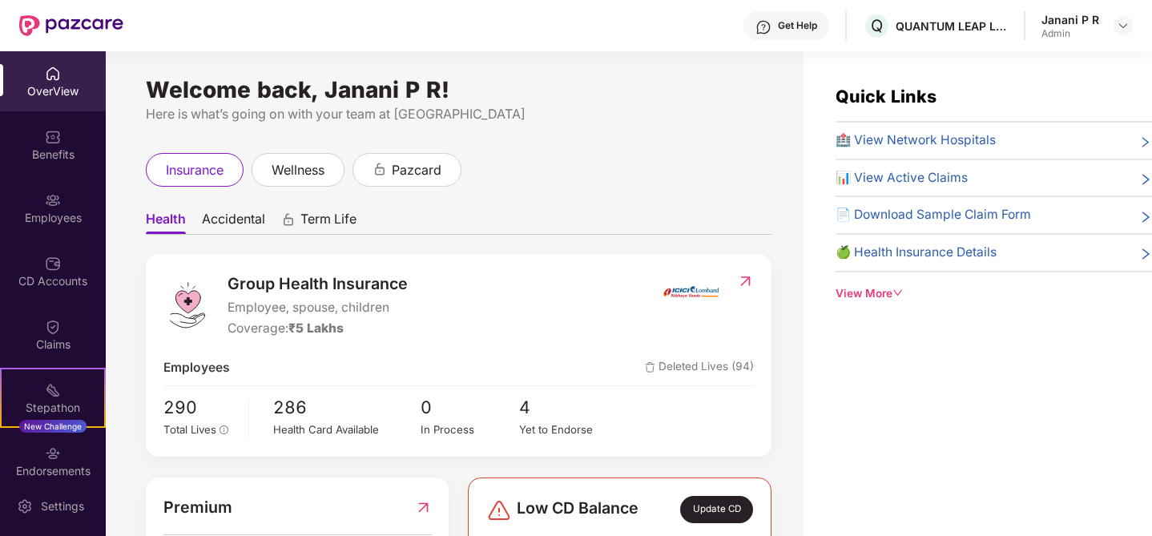
click at [34, 86] on div "OverView" at bounding box center [53, 91] width 106 height 16
click at [46, 207] on img at bounding box center [53, 200] width 16 height 16
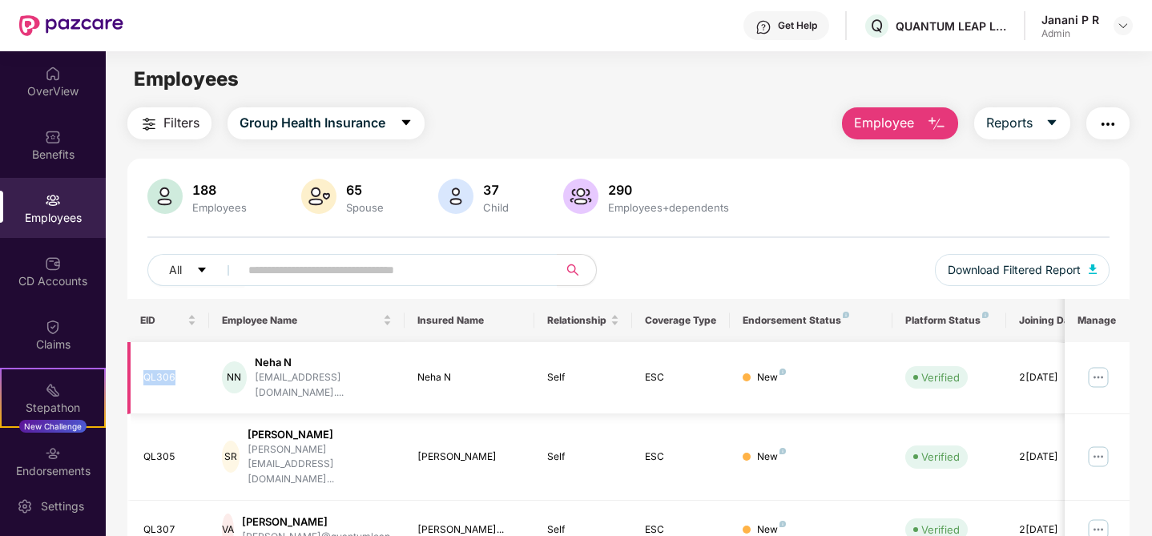
drag, startPoint x: 141, startPoint y: 372, endPoint x: 183, endPoint y: 372, distance: 42.4
click at [184, 371] on td "QL306" at bounding box center [168, 378] width 82 height 72
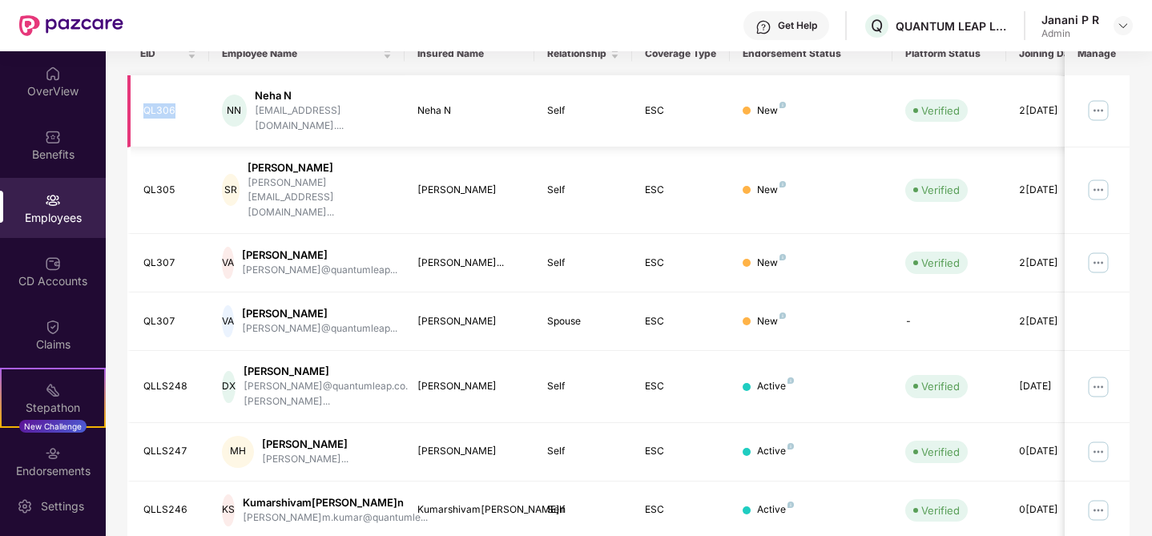
scroll to position [251, 0]
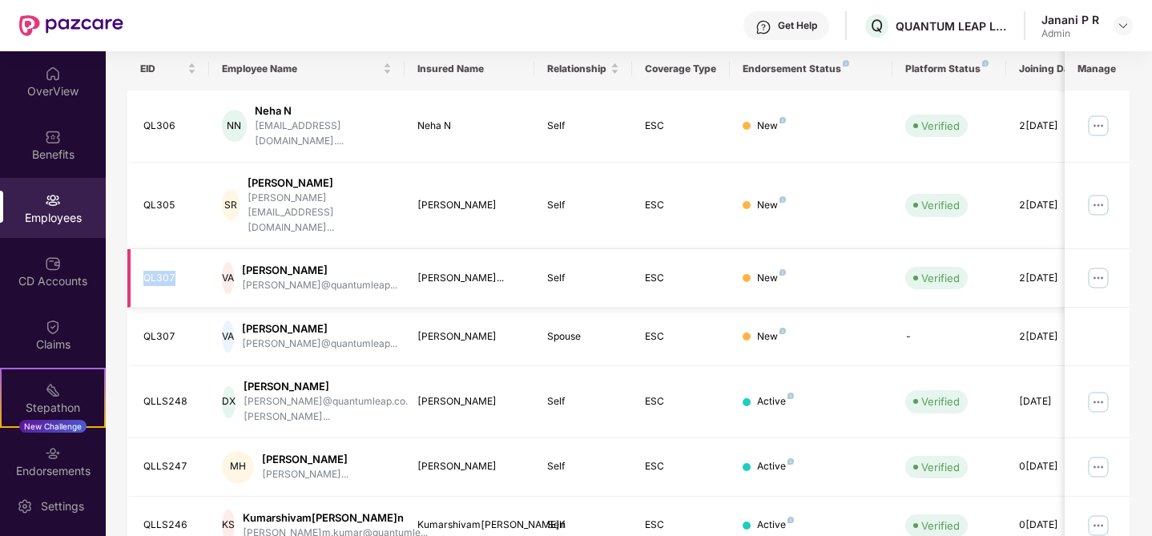
drag, startPoint x: 140, startPoint y: 233, endPoint x: 185, endPoint y: 243, distance: 45.9
click at [185, 249] on td "QL307" at bounding box center [168, 278] width 82 height 58
copy div "QL307"
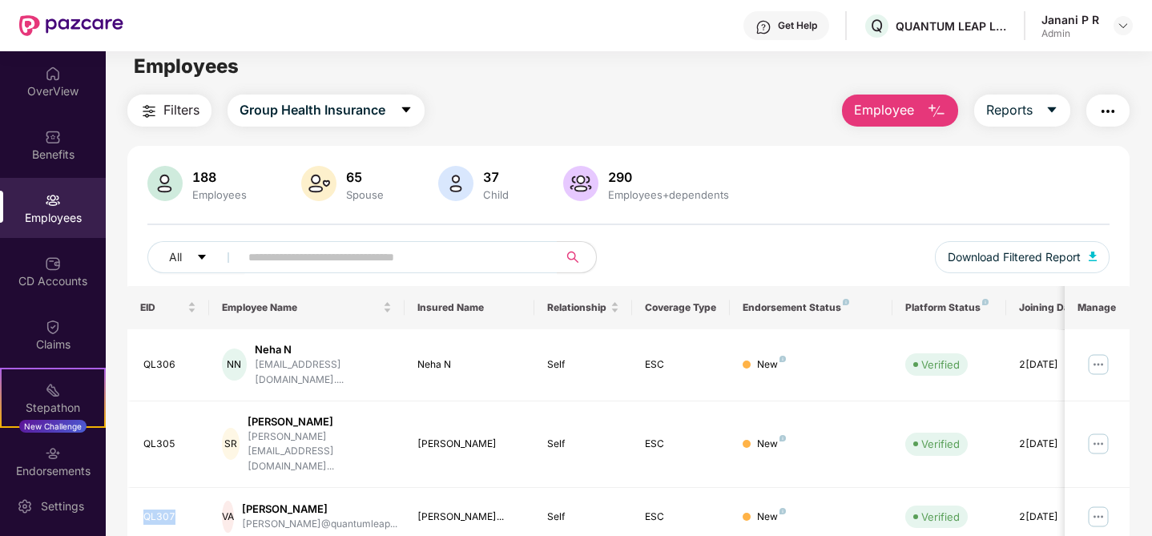
scroll to position [0, 0]
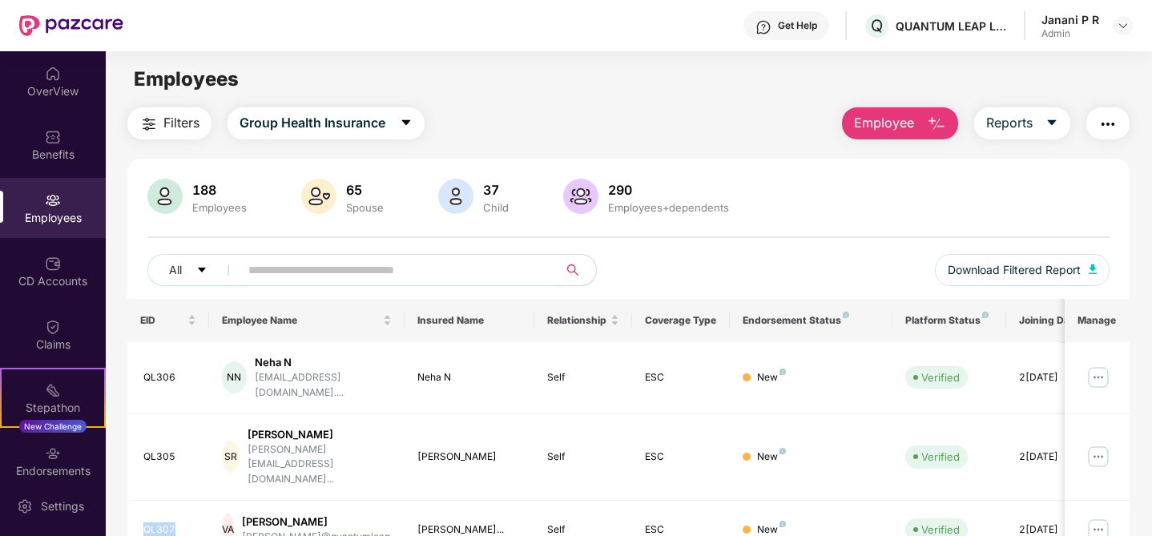
click at [927, 126] on img "button" at bounding box center [936, 124] width 19 height 19
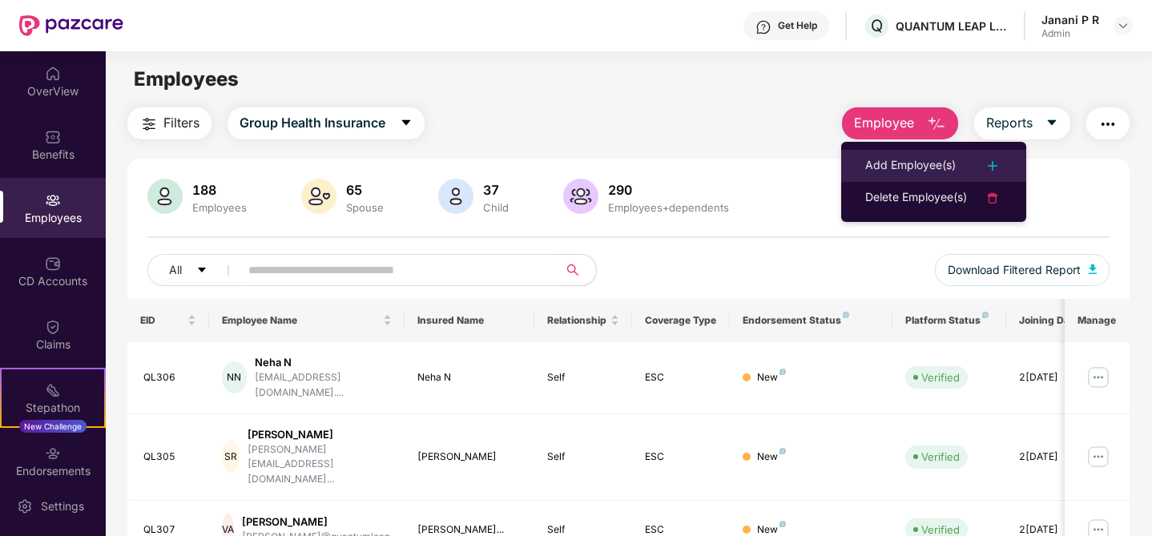
click at [902, 166] on div "Add Employee(s)" at bounding box center [910, 165] width 90 height 19
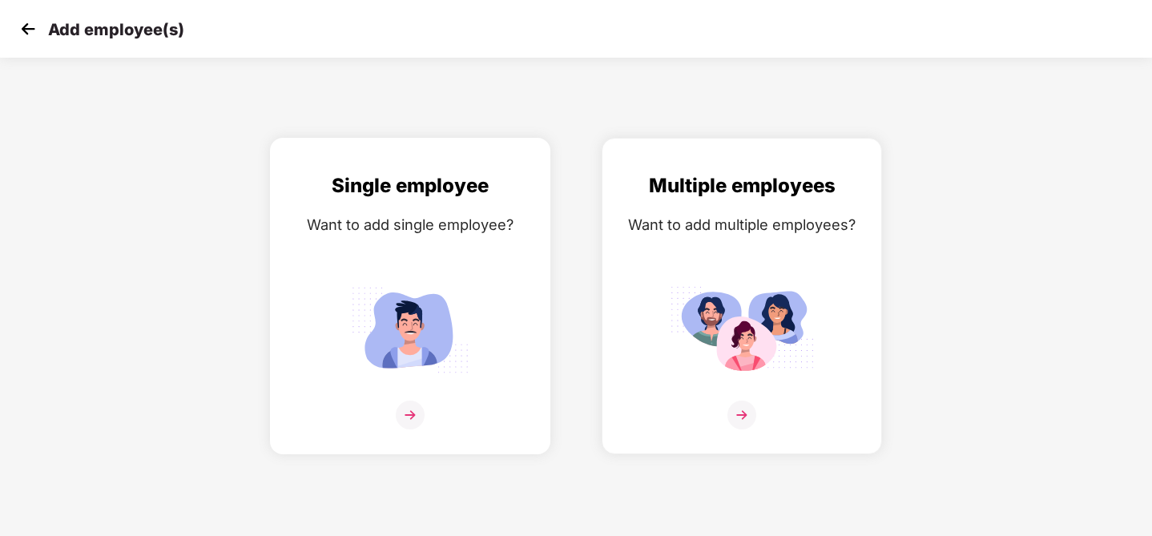
click at [406, 403] on img at bounding box center [410, 414] width 29 height 29
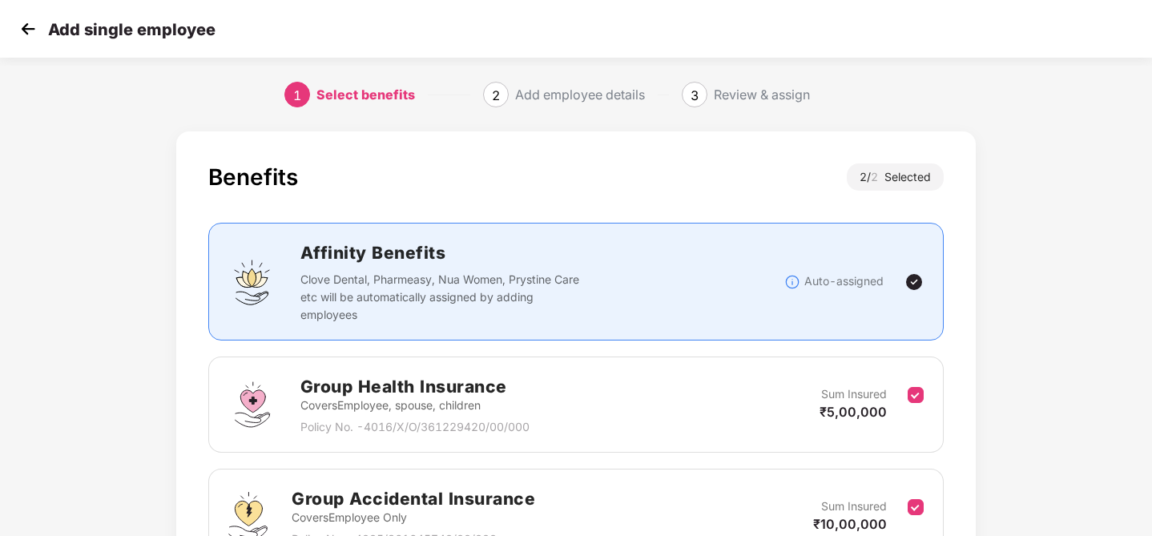
scroll to position [167, 0]
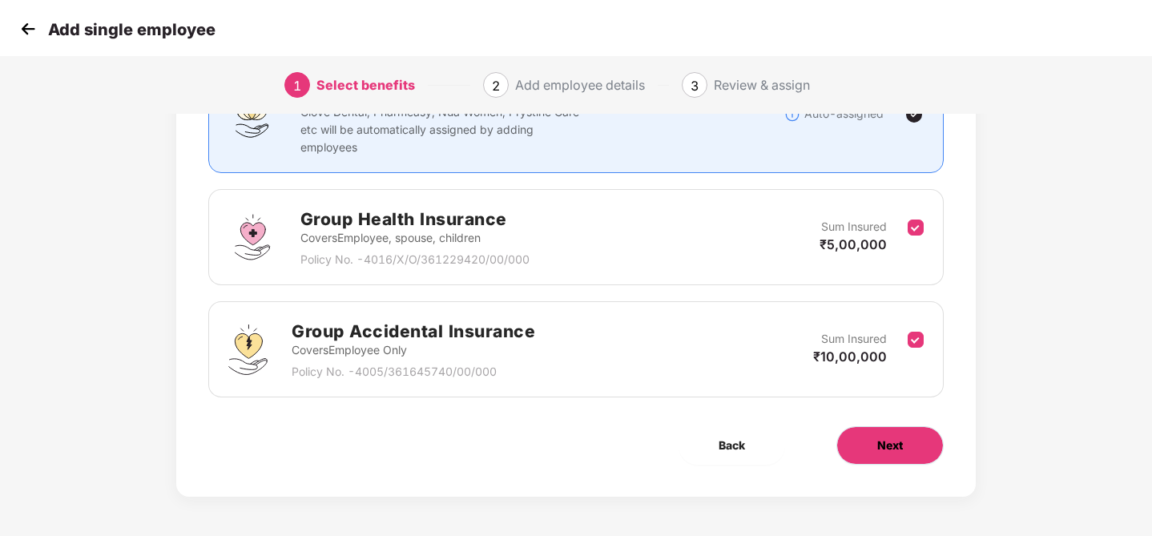
click at [913, 437] on button "Next" at bounding box center [889, 445] width 107 height 38
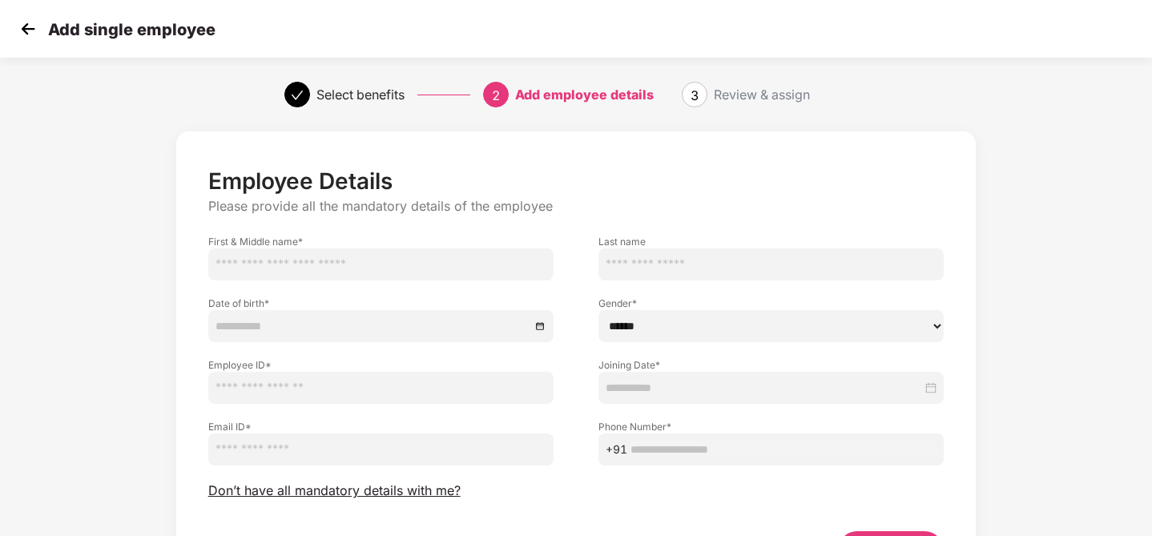
click at [322, 388] on input "text" at bounding box center [380, 388] width 345 height 32
paste input "*****"
type input "*****"
click at [327, 262] on input "text" at bounding box center [380, 264] width 345 height 32
type input "******"
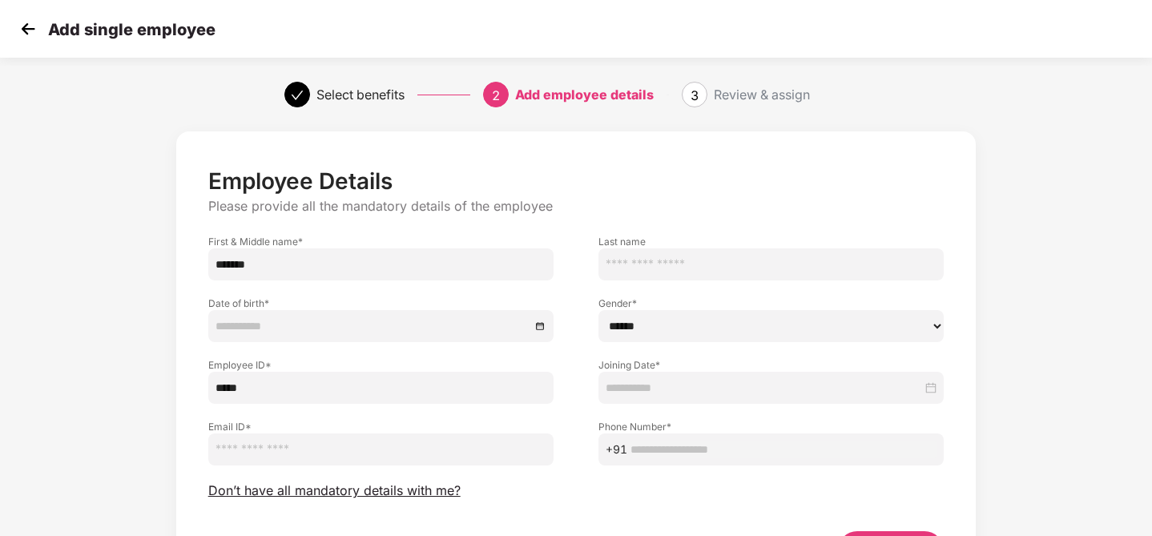
click at [678, 270] on input "text" at bounding box center [770, 264] width 345 height 32
type input "*******"
click at [424, 330] on input at bounding box center [372, 326] width 315 height 18
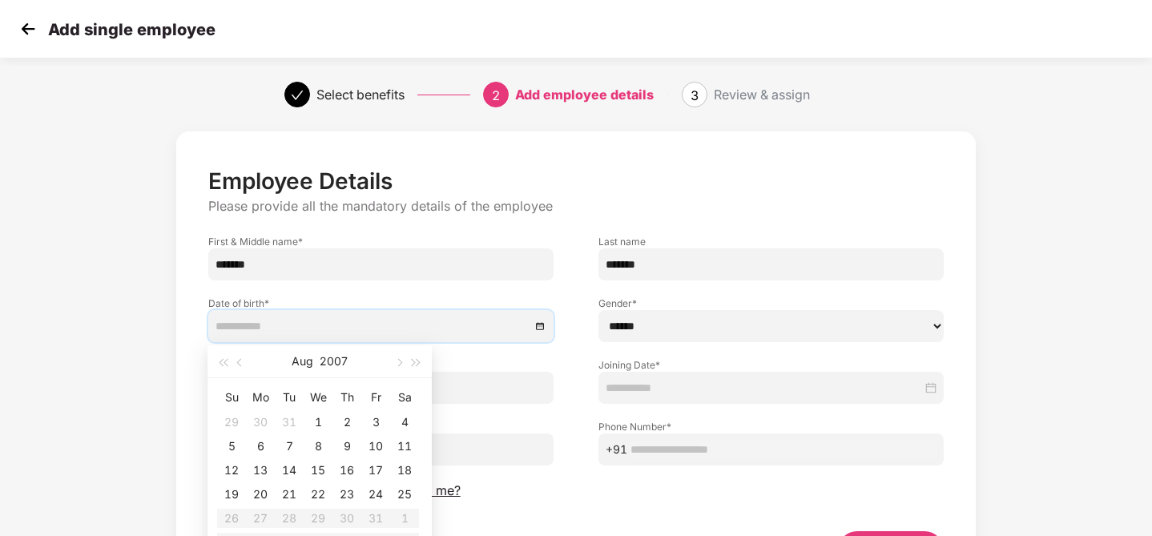
type input "**********"
click at [298, 362] on button "Aug" at bounding box center [302, 361] width 22 height 32
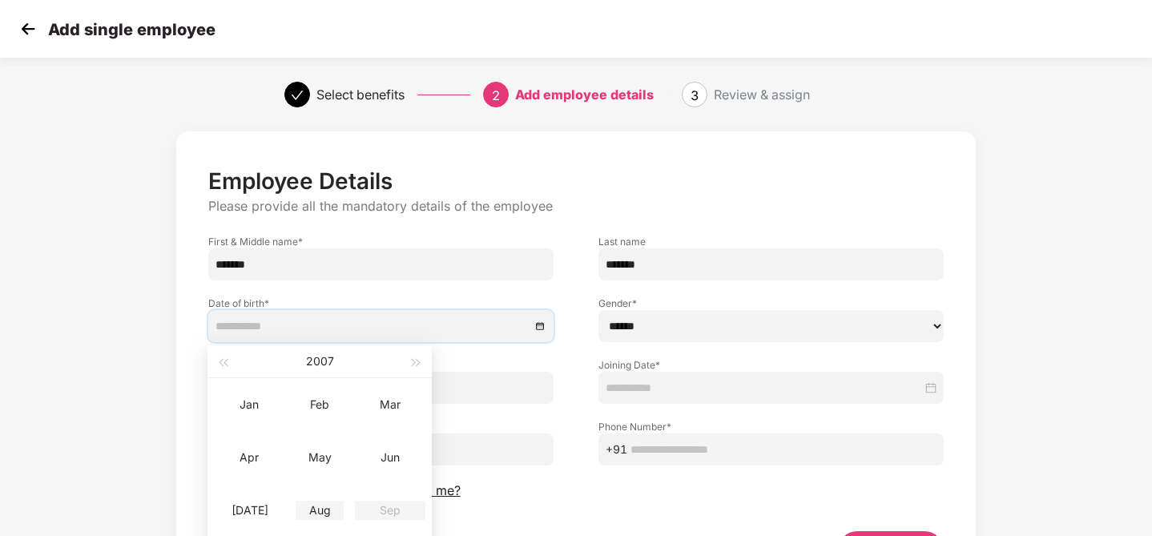
scroll to position [41, 0]
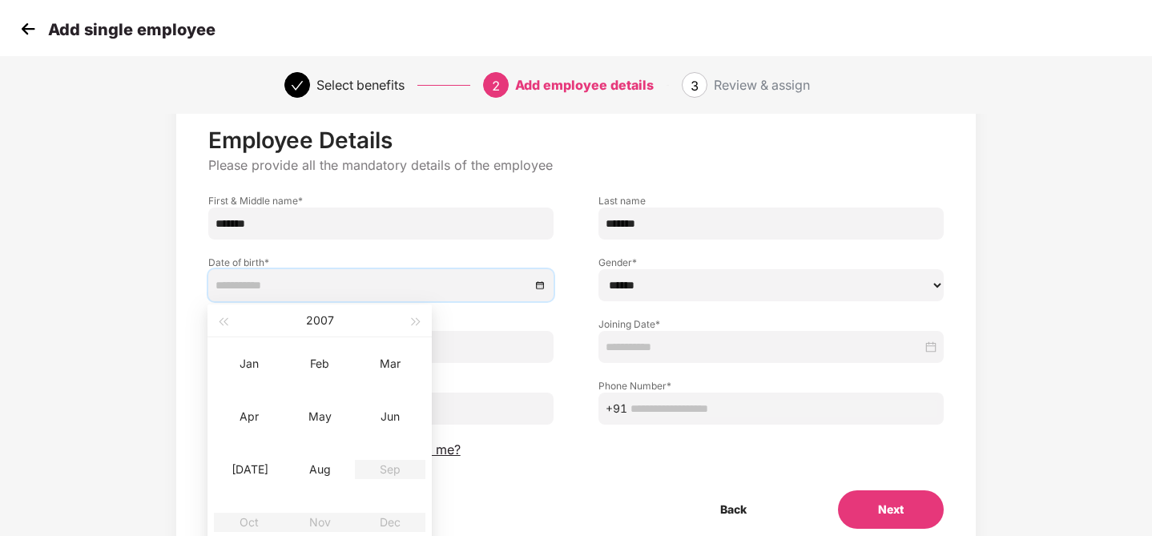
type input "**********"
click at [316, 328] on button "2007" at bounding box center [320, 320] width 28 height 32
type input "**********"
click at [246, 356] on div "1999" at bounding box center [249, 363] width 48 height 19
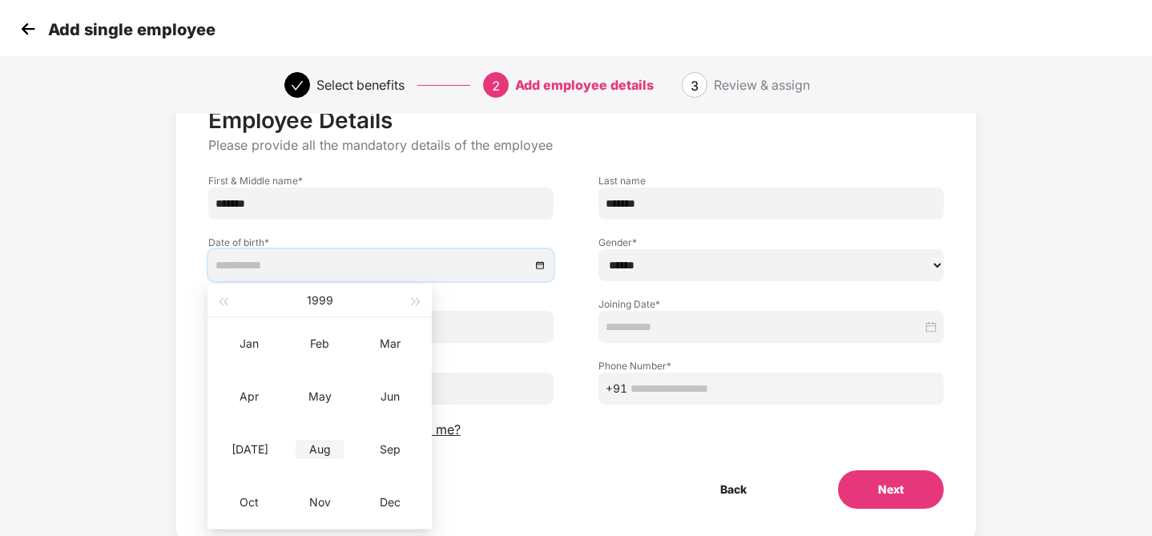
scroll to position [70, 0]
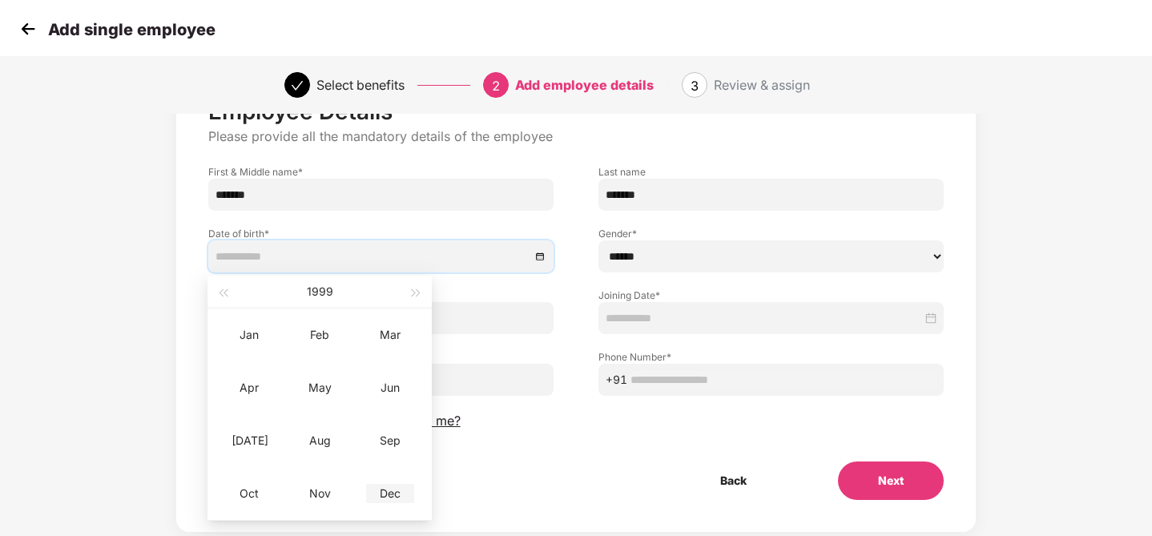
type input "**********"
click at [387, 497] on div "Dec" at bounding box center [390, 493] width 48 height 19
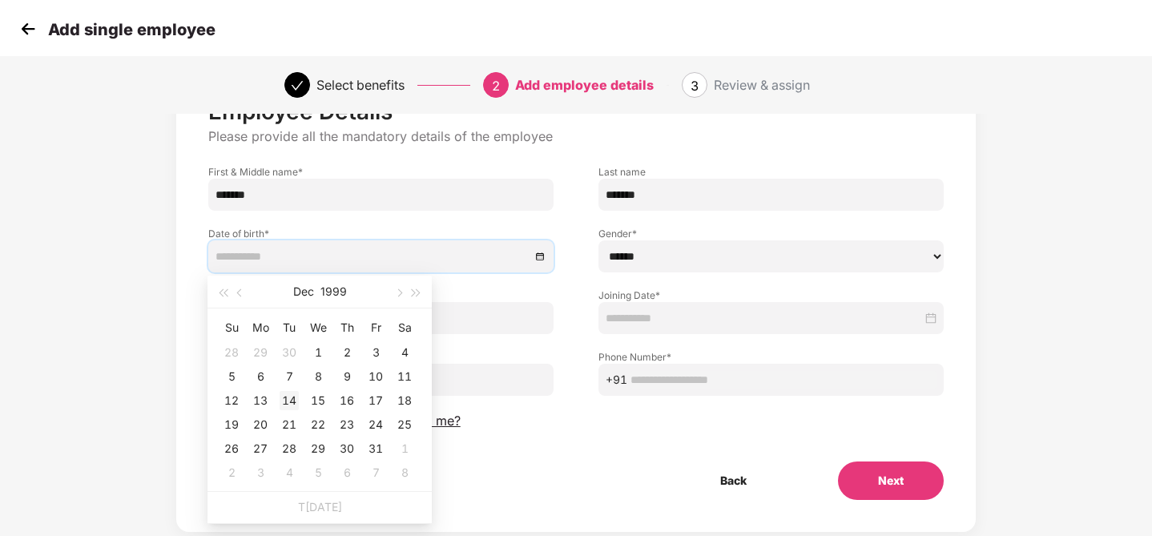
type input "**********"
click at [296, 400] on div "14" at bounding box center [288, 400] width 19 height 19
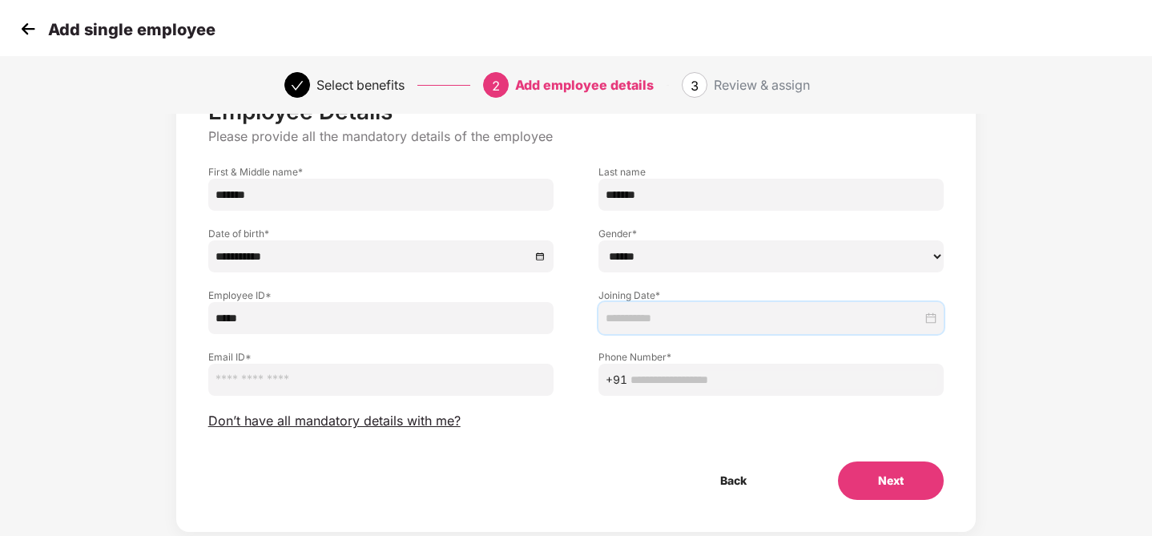
click at [643, 324] on input at bounding box center [763, 318] width 316 height 18
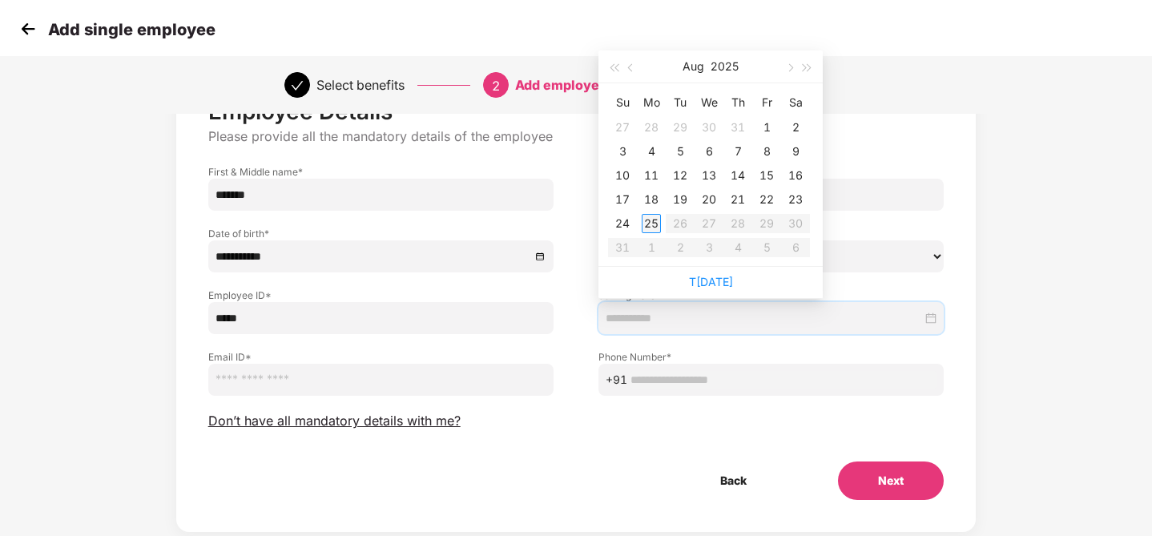
type input "**********"
click at [653, 225] on div "25" at bounding box center [650, 223] width 19 height 19
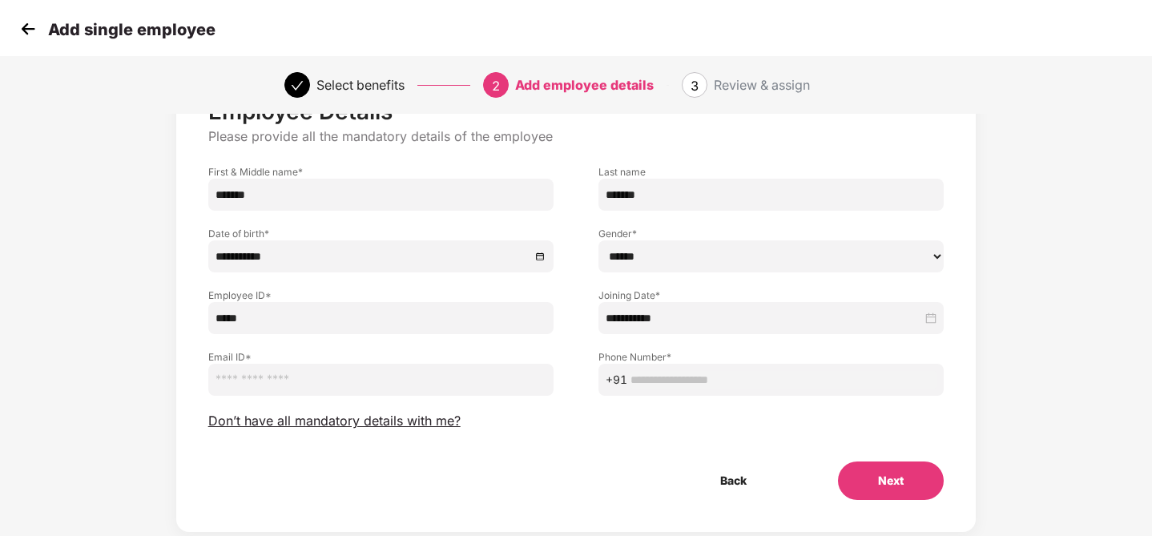
click at [338, 373] on input "email" at bounding box center [380, 380] width 345 height 32
paste input "**********"
type input "**********"
click at [659, 376] on input "text" at bounding box center [783, 380] width 306 height 18
type input "**********"
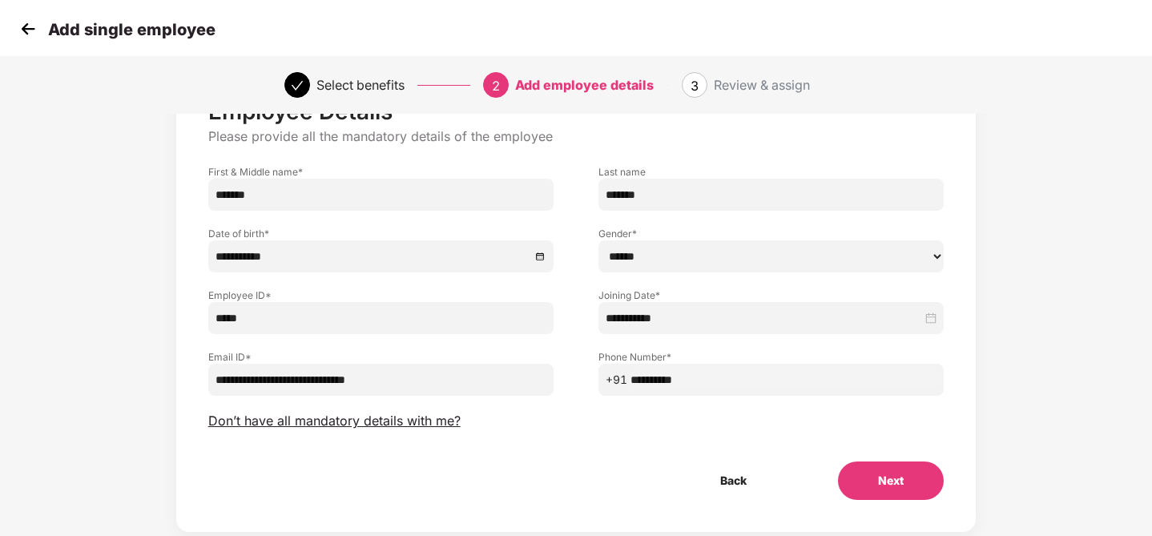
click at [900, 481] on button "Next" at bounding box center [891, 480] width 106 height 38
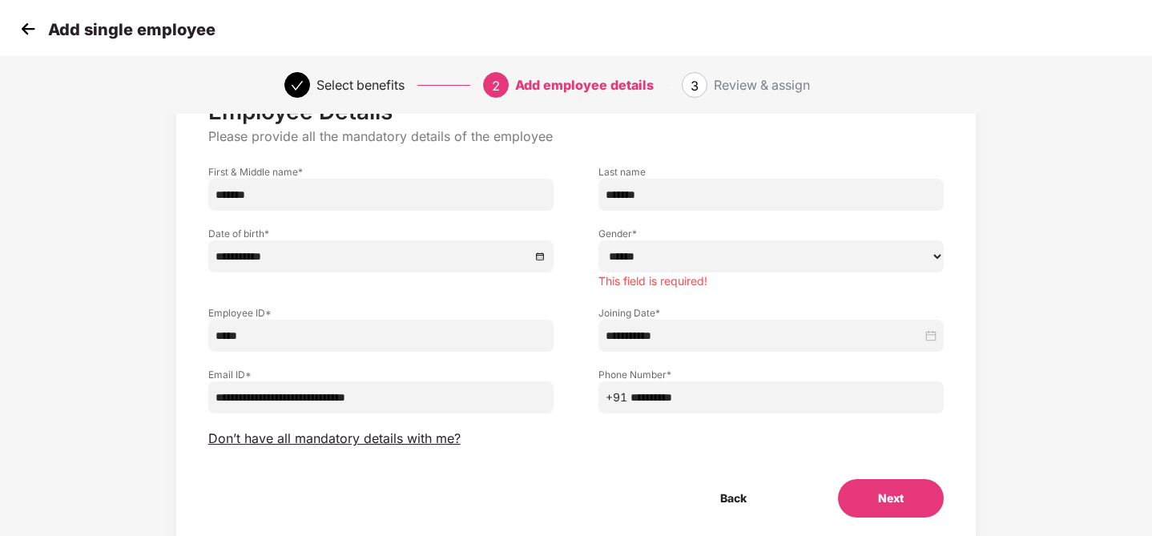
click at [939, 255] on select "****** **** ******" at bounding box center [770, 256] width 345 height 32
select select "****"
click at [598, 240] on select "****** **** ******" at bounding box center [770, 256] width 345 height 32
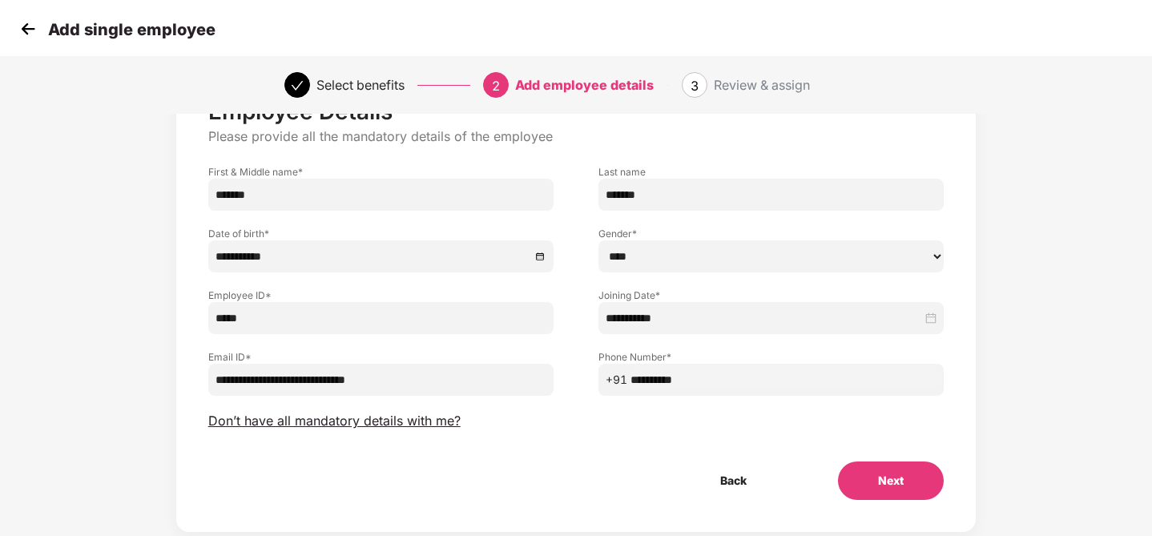
click at [899, 476] on button "Next" at bounding box center [891, 480] width 106 height 38
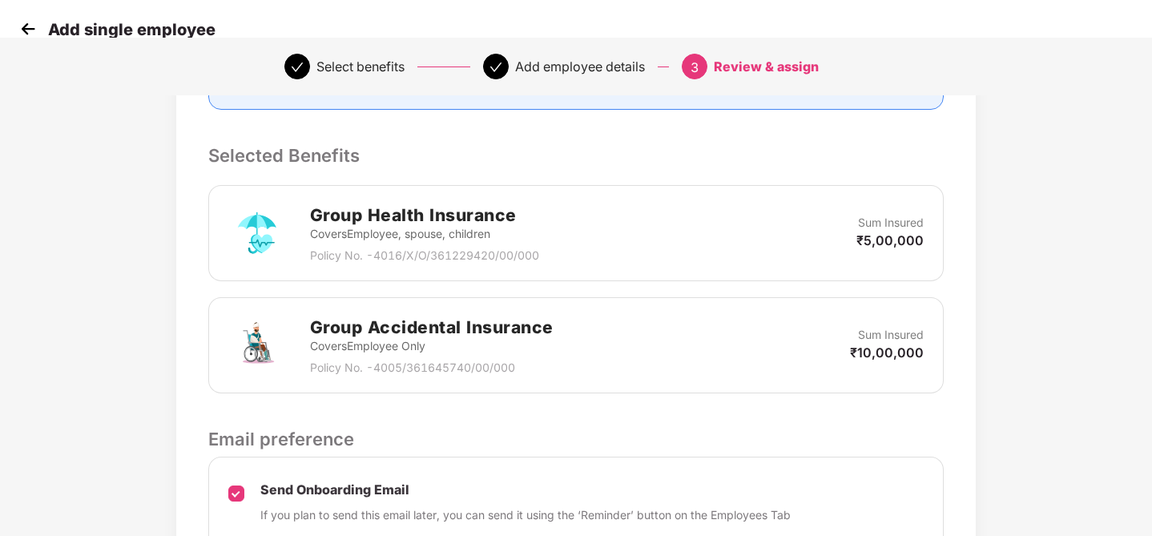
scroll to position [574, 0]
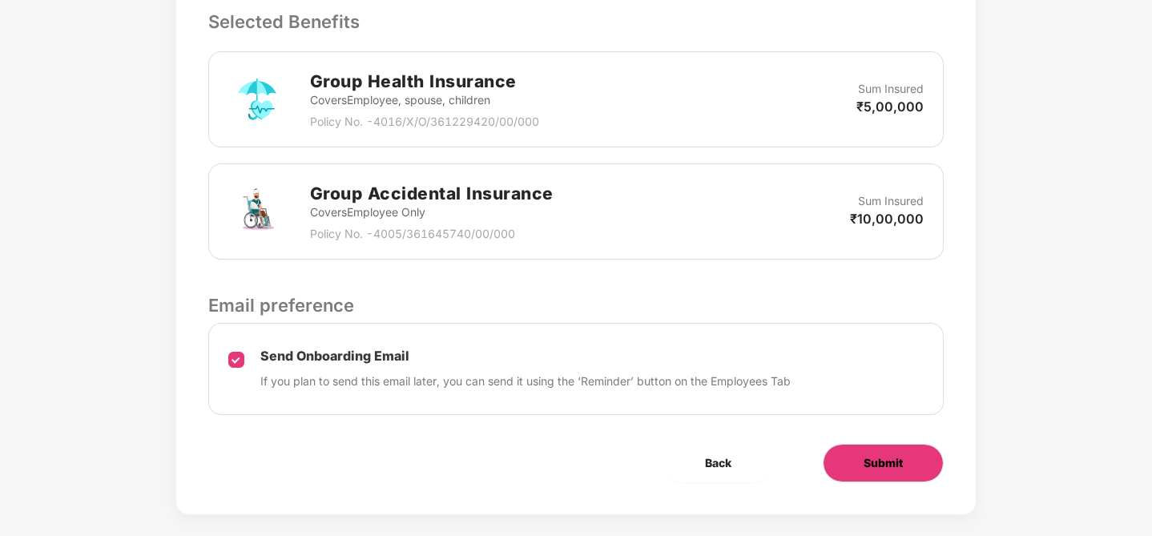
click at [870, 454] on span "Submit" at bounding box center [882, 463] width 39 height 18
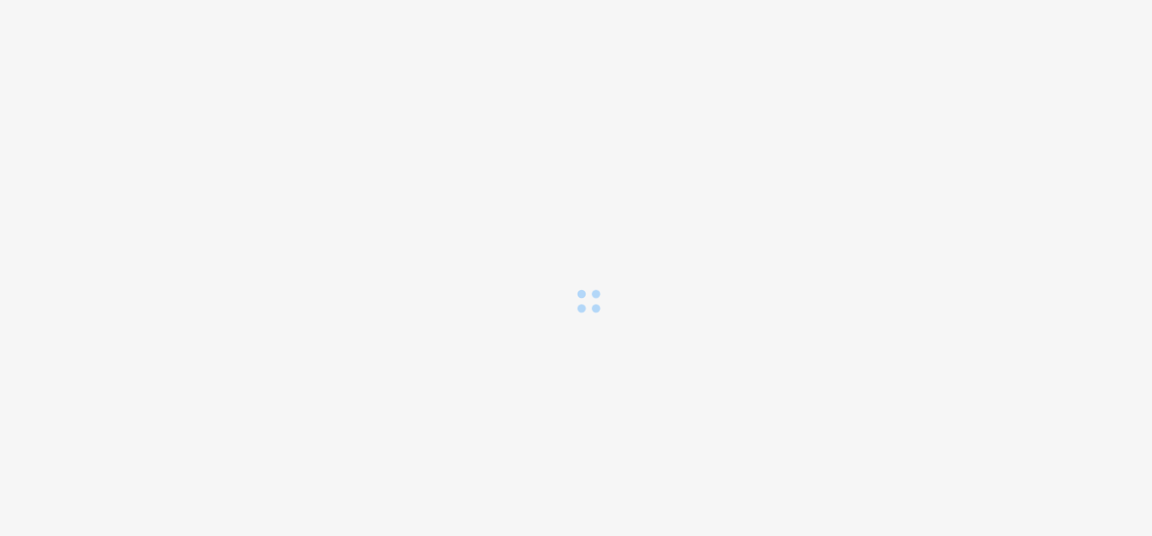
scroll to position [0, 0]
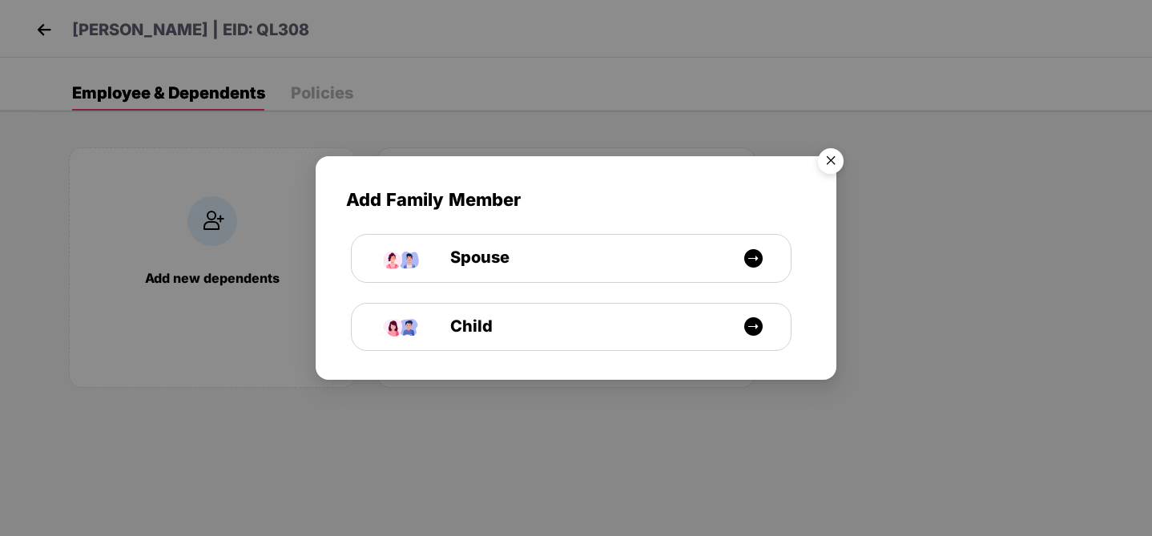
click at [831, 158] on img "Close" at bounding box center [830, 163] width 45 height 45
